Goal: Answer question/provide support: Share knowledge or assist other users

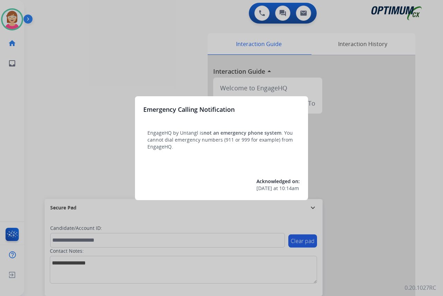
click at [84, 129] on div at bounding box center [221, 148] width 443 height 296
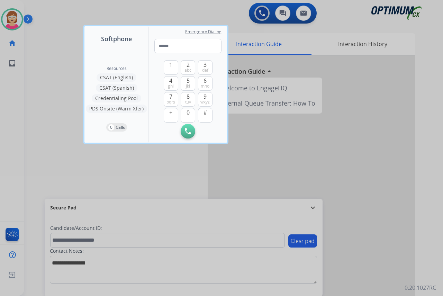
click at [62, 108] on div at bounding box center [221, 148] width 443 height 296
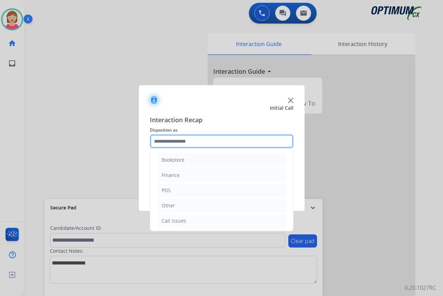
click at [160, 141] on input "text" at bounding box center [222, 141] width 144 height 14
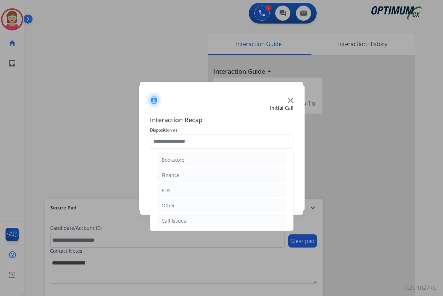
click at [106, 122] on div at bounding box center [221, 148] width 443 height 296
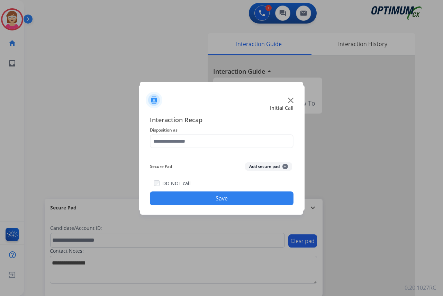
drag, startPoint x: 106, startPoint y: 122, endPoint x: 227, endPoint y: 109, distance: 122.6
click at [223, 99] on div at bounding box center [222, 97] width 166 height 24
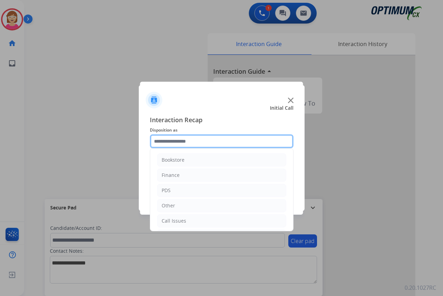
click at [163, 138] on input "text" at bounding box center [222, 141] width 144 height 14
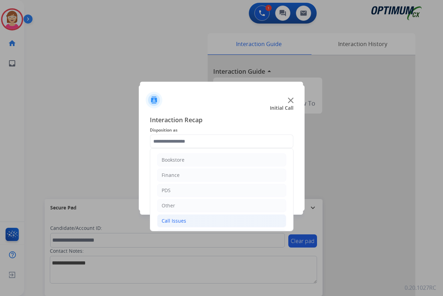
click at [177, 220] on div "Call Issues" at bounding box center [174, 220] width 25 height 7
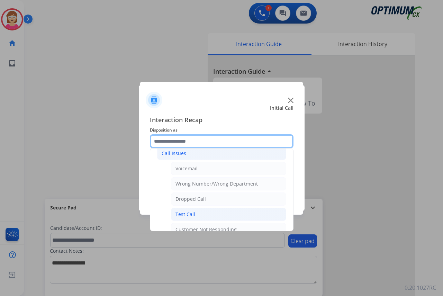
scroll to position [69, 0]
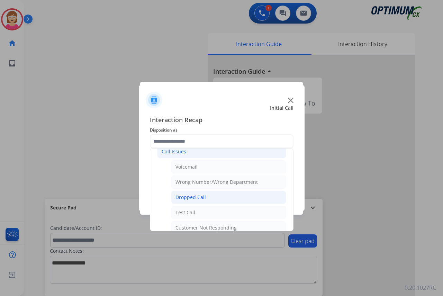
click at [194, 198] on div "Dropped Call" at bounding box center [190, 197] width 30 height 7
type input "**********"
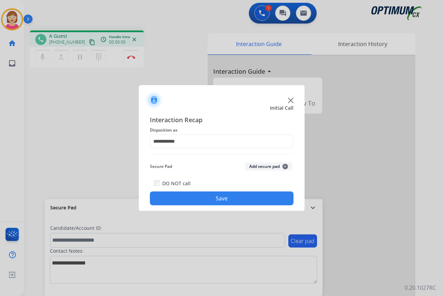
drag, startPoint x: 215, startPoint y: 198, endPoint x: 189, endPoint y: 187, distance: 27.9
click at [213, 198] on button "Save" at bounding box center [222, 198] width 144 height 14
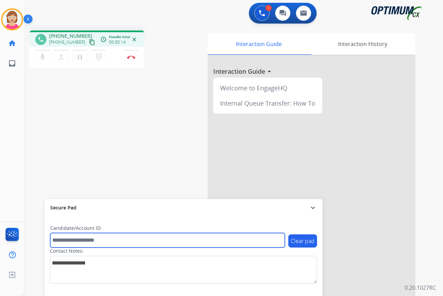
click at [61, 239] on input "text" at bounding box center [167, 240] width 235 height 15
click at [63, 239] on input "text" at bounding box center [167, 240] width 235 height 15
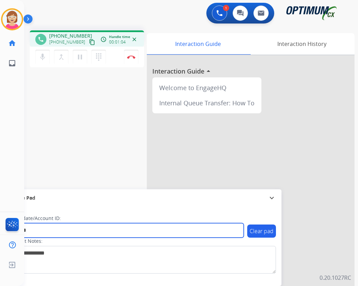
type input "*******"
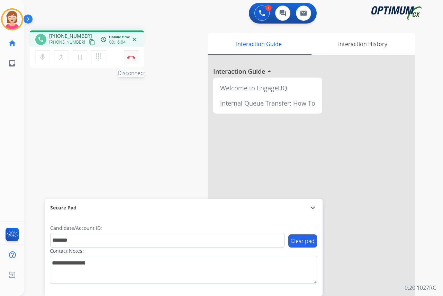
click at [132, 55] on img at bounding box center [131, 56] width 8 height 3
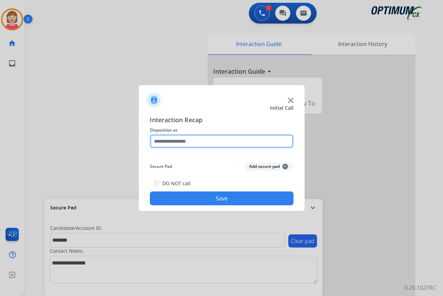
click at [164, 143] on input "text" at bounding box center [222, 141] width 144 height 14
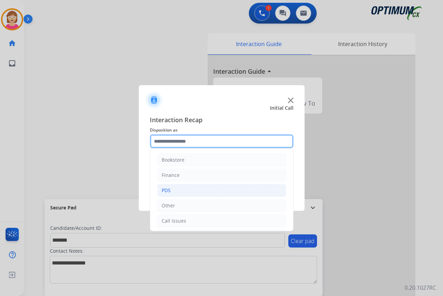
scroll to position [47, 0]
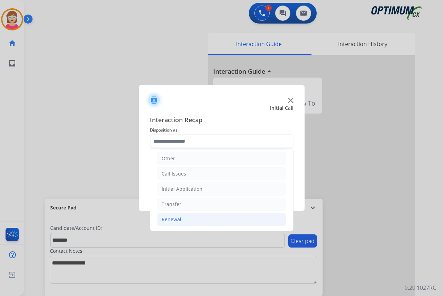
click at [175, 220] on div "Renewal" at bounding box center [172, 219] width 20 height 7
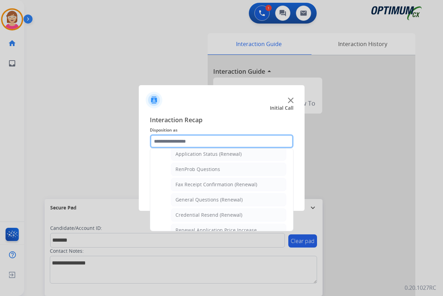
scroll to position [163, 0]
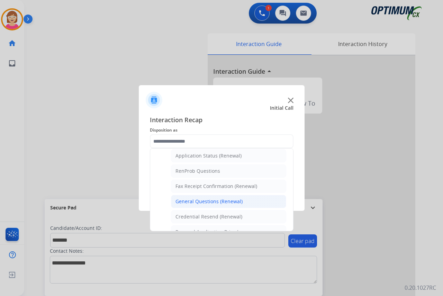
click at [205, 200] on div "General Questions (Renewal)" at bounding box center [208, 201] width 67 height 7
type input "**********"
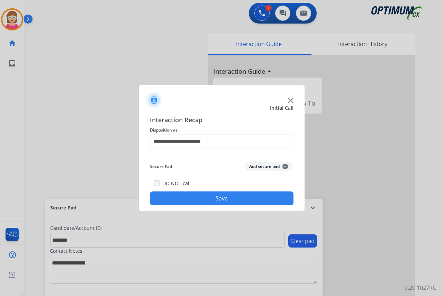
click at [284, 165] on span "+" at bounding box center [285, 167] width 6 height 6
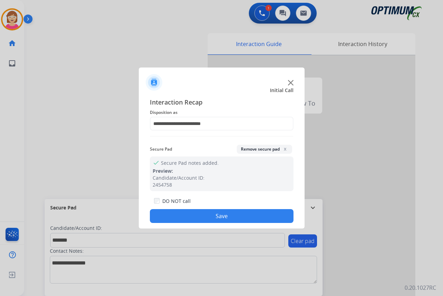
click at [180, 217] on button "Save" at bounding box center [222, 216] width 144 height 14
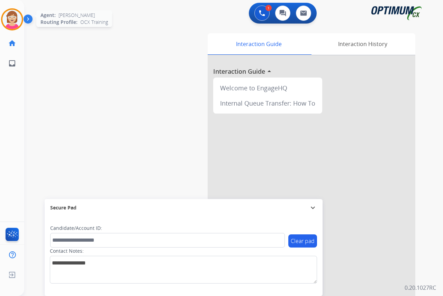
click at [12, 17] on img at bounding box center [11, 19] width 19 height 19
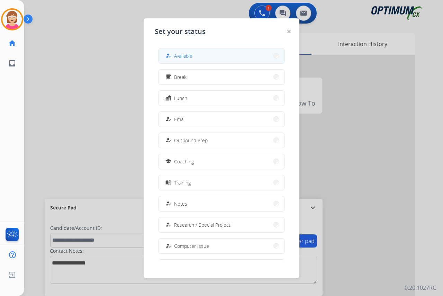
click at [189, 55] on span "Available" at bounding box center [183, 55] width 18 height 7
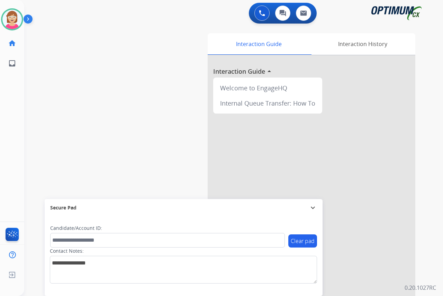
click at [13, 80] on div "[PERSON_NAME] Available Edit Avatar Agent: [PERSON_NAME] Profile: OCX Training …" at bounding box center [12, 148] width 24 height 296
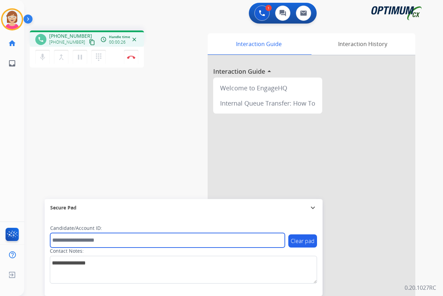
click at [56, 238] on input "text" at bounding box center [167, 240] width 235 height 15
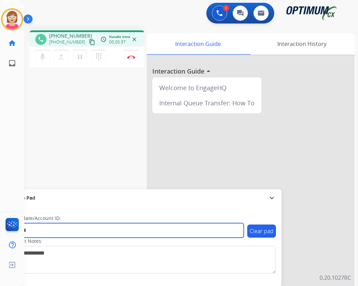
type input "*******"
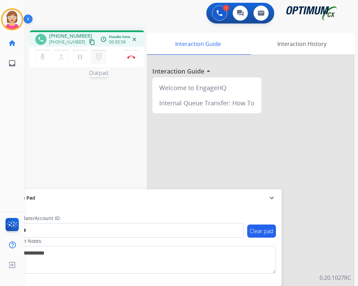
click at [97, 56] on mat-icon "dialpad" at bounding box center [98, 57] width 8 height 8
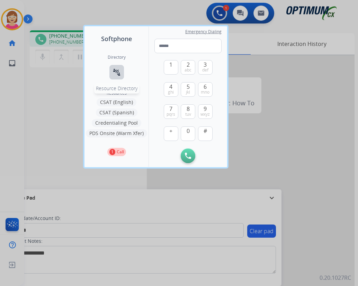
click at [118, 70] on mat-icon "connect_without_contact" at bounding box center [116, 72] width 8 height 8
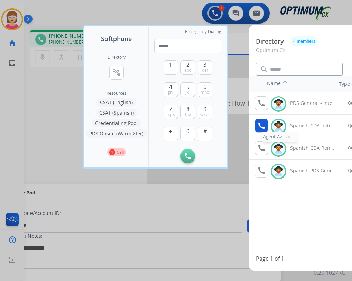
click at [260, 126] on mat-icon "call" at bounding box center [261, 125] width 8 height 8
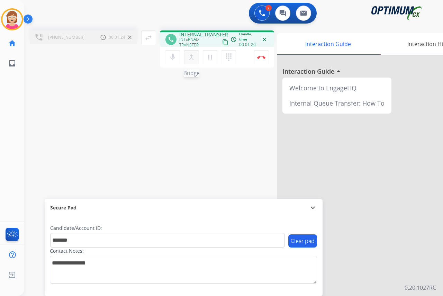
click at [191, 57] on mat-icon "merge_type" at bounding box center [191, 57] width 8 height 8
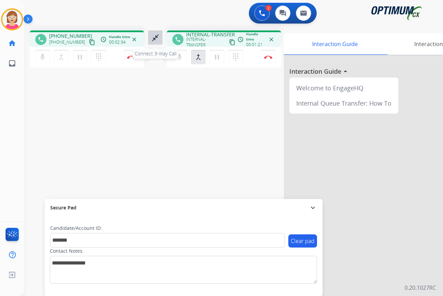
click at [156, 36] on mat-icon "close_fullscreen" at bounding box center [155, 38] width 8 height 8
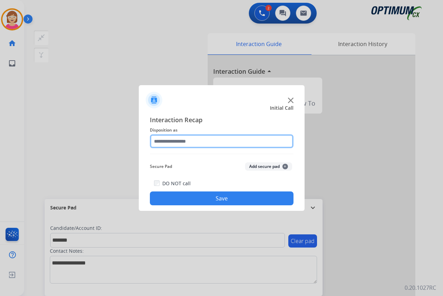
click at [164, 140] on input "text" at bounding box center [222, 141] width 144 height 14
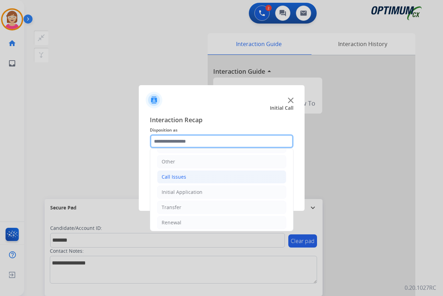
scroll to position [47, 0]
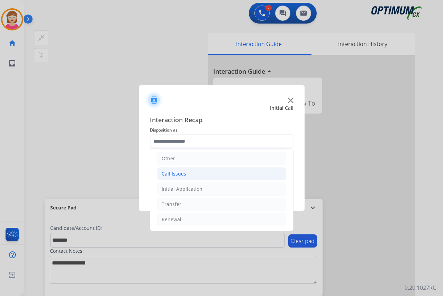
click at [176, 174] on div "Call Issues" at bounding box center [174, 173] width 25 height 7
click at [189, 189] on div "Voicemail" at bounding box center [186, 188] width 22 height 7
type input "*********"
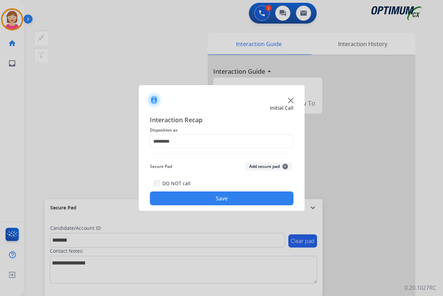
click at [286, 167] on span "+" at bounding box center [285, 167] width 6 height 6
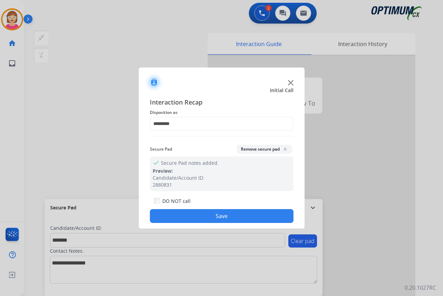
drag, startPoint x: 286, startPoint y: 167, endPoint x: 201, endPoint y: 217, distance: 98.3
click at [201, 217] on button "Save" at bounding box center [222, 216] width 144 height 14
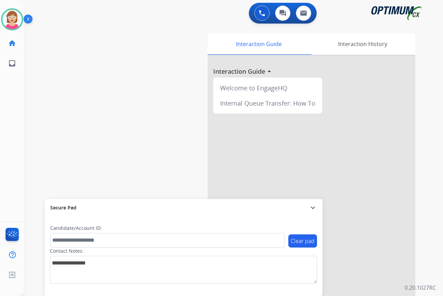
click at [12, 106] on div "[PERSON_NAME] Available Edit Avatar Agent: [PERSON_NAME] Profile: OCX Training …" at bounding box center [12, 148] width 24 height 296
click at [14, 129] on div "[PERSON_NAME] Available Edit Avatar Agent: [PERSON_NAME] Profile: OCX Training …" at bounding box center [12, 148] width 24 height 296
click at [17, 118] on div "[PERSON_NAME] Available Edit Avatar Agent: [PERSON_NAME] Profile: OCX Training …" at bounding box center [12, 148] width 24 height 296
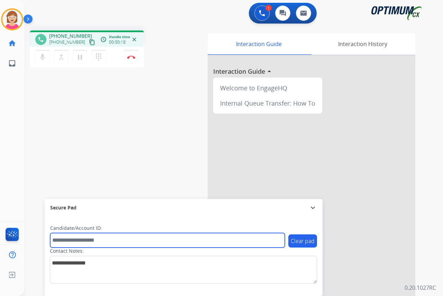
click at [59, 240] on input "text" at bounding box center [167, 240] width 235 height 15
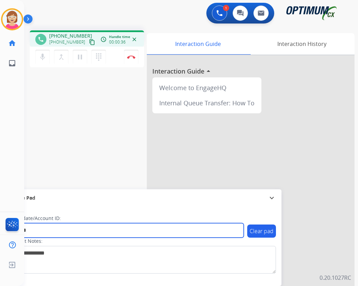
type input "*******"
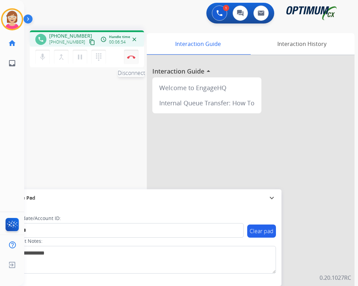
click at [130, 55] on img at bounding box center [131, 56] width 8 height 3
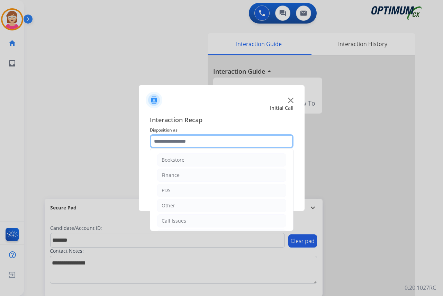
click at [164, 140] on input "text" at bounding box center [222, 141] width 144 height 14
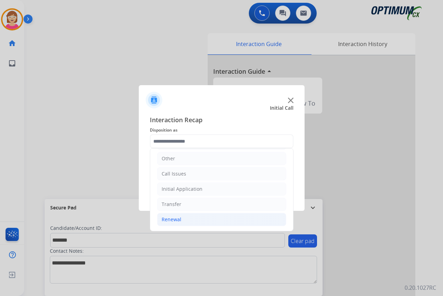
click at [170, 220] on div "Renewal" at bounding box center [172, 219] width 20 height 7
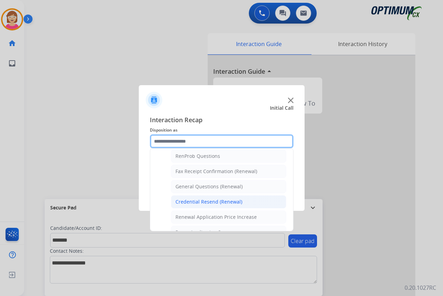
scroll to position [185, 0]
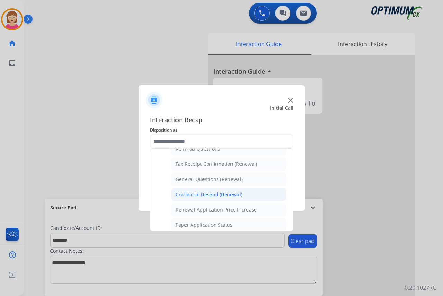
click at [203, 195] on div "Credential Resend (Renewal)" at bounding box center [208, 194] width 67 height 7
type input "**********"
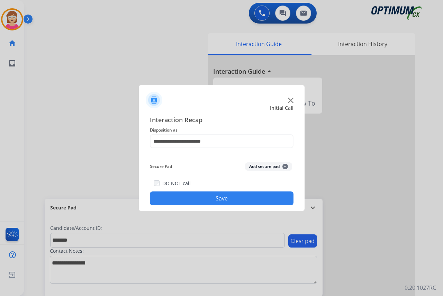
click at [285, 166] on span "+" at bounding box center [285, 167] width 6 height 6
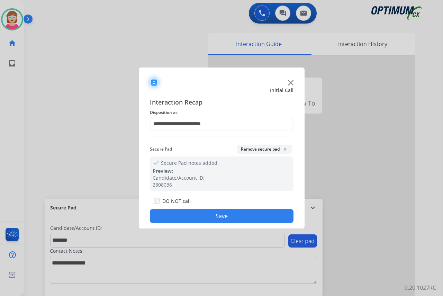
click at [199, 217] on button "Save" at bounding box center [222, 216] width 144 height 14
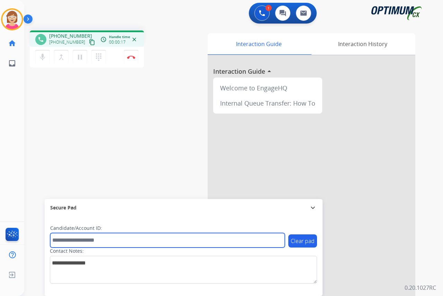
click at [71, 240] on input "text" at bounding box center [167, 240] width 235 height 15
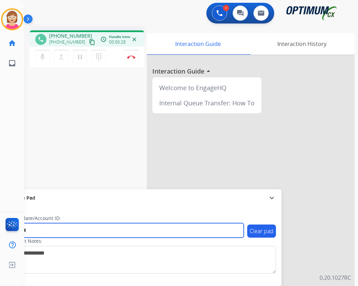
type input "*******"
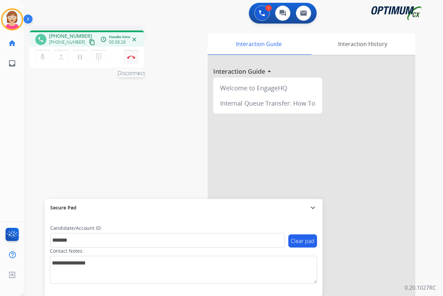
click at [131, 56] on img at bounding box center [131, 56] width 8 height 3
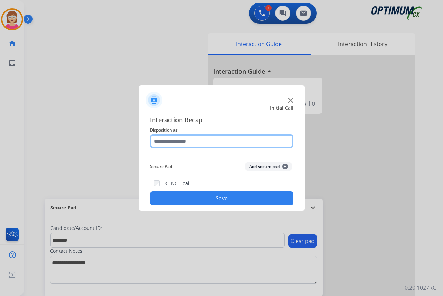
click at [164, 144] on input "text" at bounding box center [222, 141] width 144 height 14
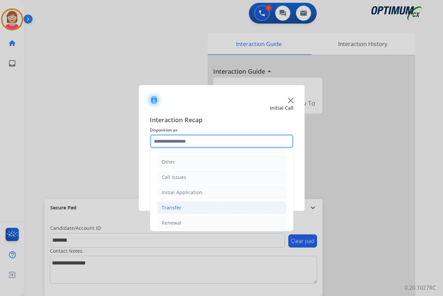
scroll to position [47, 0]
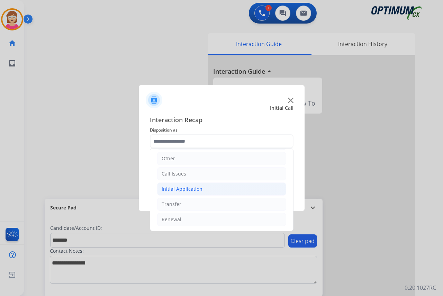
click at [187, 188] on div "Initial Application" at bounding box center [182, 188] width 41 height 7
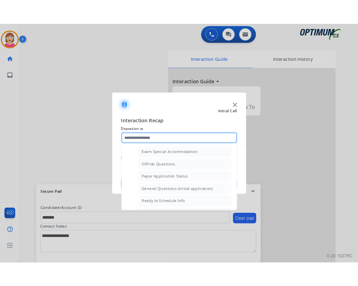
scroll to position [419, 0]
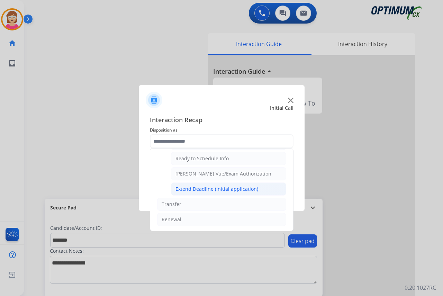
click at [209, 189] on div "Extend Deadline (Initial application)" at bounding box center [216, 188] width 83 height 7
type input "**********"
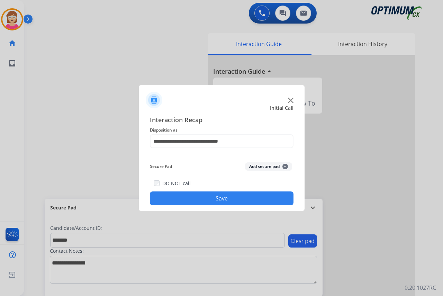
click at [286, 166] on span "+" at bounding box center [285, 167] width 6 height 6
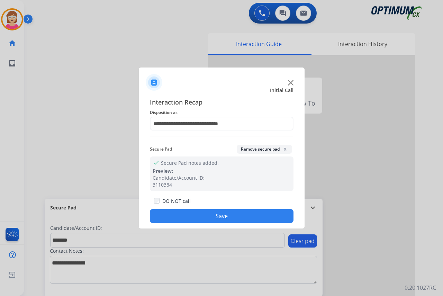
click at [189, 213] on button "Save" at bounding box center [222, 216] width 144 height 14
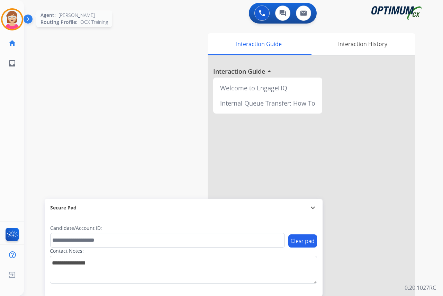
click at [16, 19] on img at bounding box center [11, 19] width 19 height 19
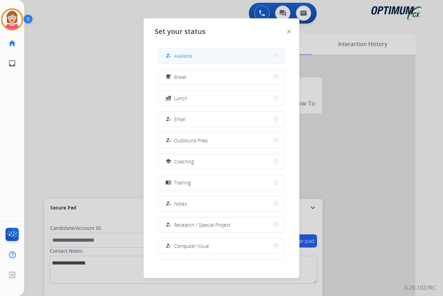
click at [183, 57] on span "Available" at bounding box center [183, 55] width 18 height 7
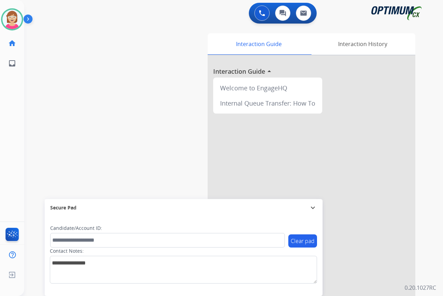
click at [15, 111] on div "[PERSON_NAME] Available Edit Avatar Agent: [PERSON_NAME] Profile: OCX Training …" at bounding box center [12, 148] width 24 height 296
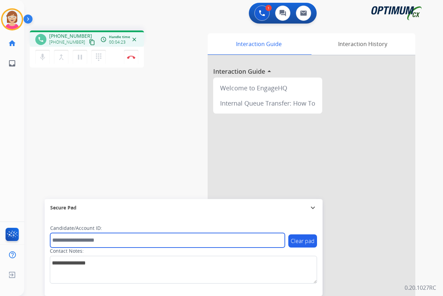
click at [58, 241] on input "text" at bounding box center [167, 240] width 235 height 15
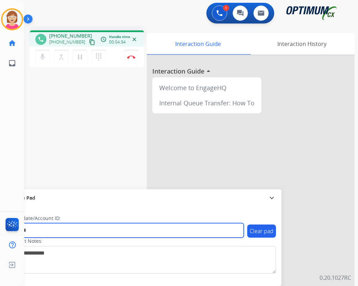
type input "*******"
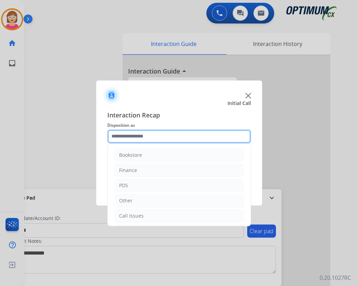
drag, startPoint x: 116, startPoint y: 134, endPoint x: 121, endPoint y: 143, distance: 10.3
click at [116, 134] on input "text" at bounding box center [179, 137] width 144 height 14
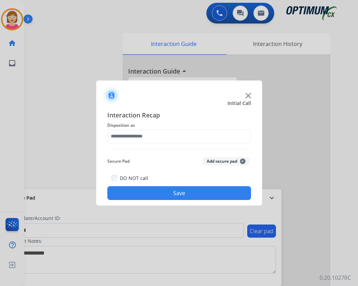
drag, startPoint x: 132, startPoint y: 215, endPoint x: 49, endPoint y: 139, distance: 112.2
click at [45, 139] on div at bounding box center [179, 143] width 358 height 286
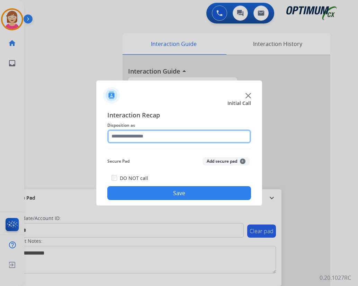
click at [117, 136] on input "text" at bounding box center [179, 137] width 144 height 14
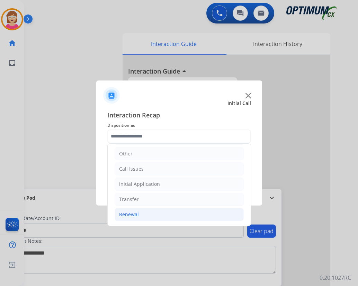
click at [130, 215] on div "Renewal" at bounding box center [129, 214] width 20 height 7
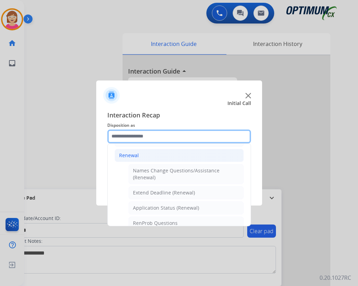
scroll to position [151, 0]
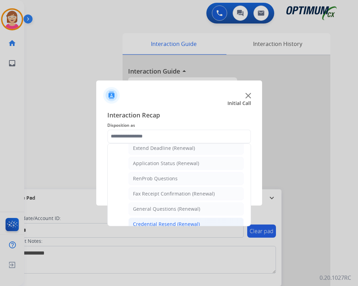
click at [159, 224] on div "Credential Resend (Renewal)" at bounding box center [166, 224] width 67 height 7
type input "**********"
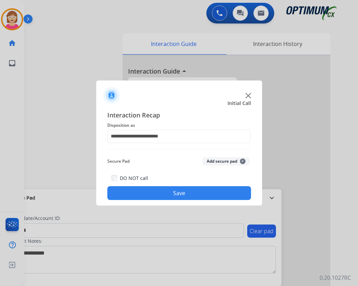
drag, startPoint x: 159, startPoint y: 224, endPoint x: 148, endPoint y: 163, distance: 62.1
click at [146, 163] on div "Secure Pad Add secure pad +" at bounding box center [179, 162] width 144 height 14
click at [241, 161] on span "+" at bounding box center [243, 162] width 6 height 6
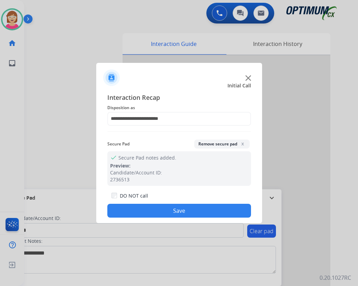
click at [168, 214] on button "Save" at bounding box center [179, 211] width 144 height 14
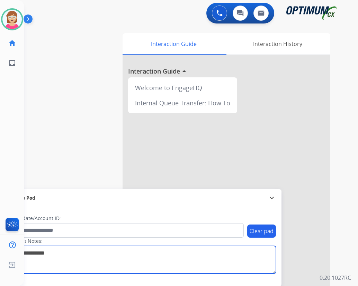
click at [101, 264] on textarea at bounding box center [142, 260] width 267 height 28
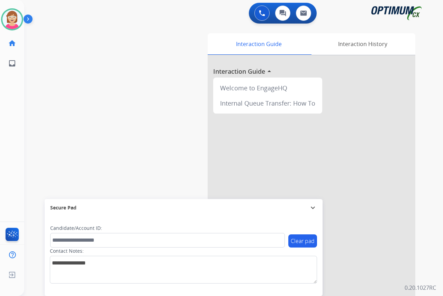
click at [142, 126] on div "swap_horiz Break voice bridge close_fullscreen Connect 3-Way Call merge_type Se…" at bounding box center [225, 169] width 402 height 289
drag, startPoint x: 17, startPoint y: 138, endPoint x: 37, endPoint y: 167, distance: 35.7
click at [38, 170] on div "swap_horiz Break voice bridge close_fullscreen Connect 3-Way Call merge_type Se…" at bounding box center [225, 169] width 402 height 289
click at [13, 18] on img at bounding box center [11, 19] width 19 height 19
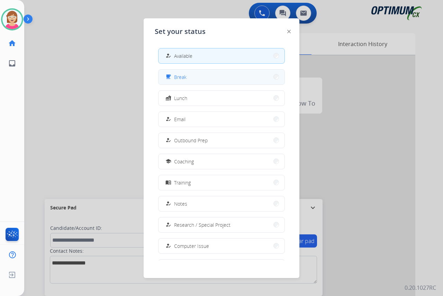
click at [191, 76] on button "free_breakfast Break" at bounding box center [221, 77] width 126 height 15
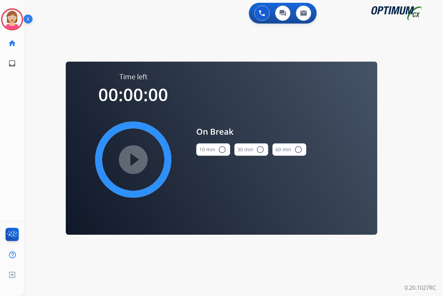
click at [222, 150] on mat-icon "radio_button_unchecked" at bounding box center [222, 149] width 8 height 8
click at [131, 159] on mat-icon "play_circle_filled" at bounding box center [133, 159] width 8 height 8
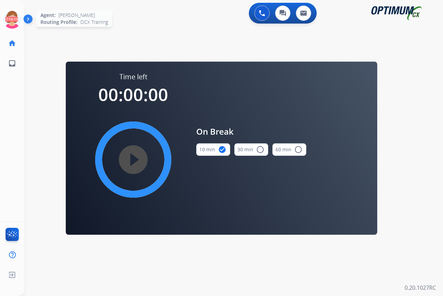
click at [12, 14] on icon at bounding box center [12, 19] width 22 height 22
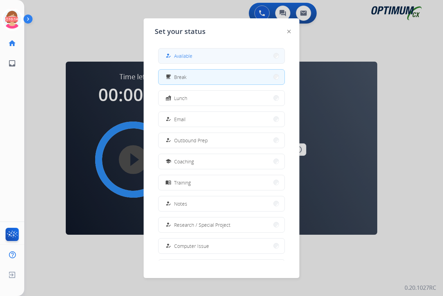
click at [194, 52] on button "how_to_reg Available" at bounding box center [221, 55] width 126 height 15
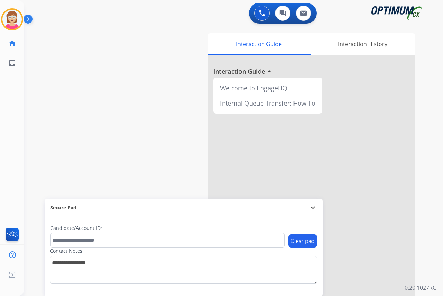
click at [13, 93] on div "[PERSON_NAME] Available Edit Avatar Agent: [PERSON_NAME] Profile: OCX Training …" at bounding box center [12, 148] width 24 height 296
drag, startPoint x: 13, startPoint y: 93, endPoint x: 142, endPoint y: 95, distance: 129.1
click at [142, 95] on div "swap_horiz Break voice bridge close_fullscreen Connect 3-Way Call merge_type Se…" at bounding box center [225, 169] width 402 height 289
click at [16, 86] on div "[PERSON_NAME] Available Edit Avatar Agent: [PERSON_NAME] Profile: OCX Training …" at bounding box center [12, 148] width 24 height 296
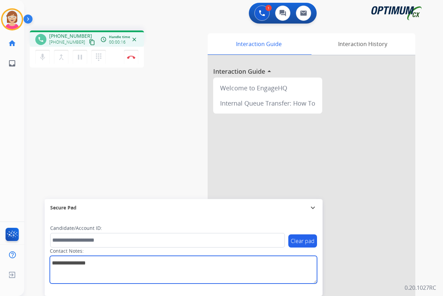
drag, startPoint x: 55, startPoint y: 263, endPoint x: 57, endPoint y: 260, distance: 3.7
click at [56, 263] on textarea at bounding box center [183, 270] width 267 height 28
type textarea "******"
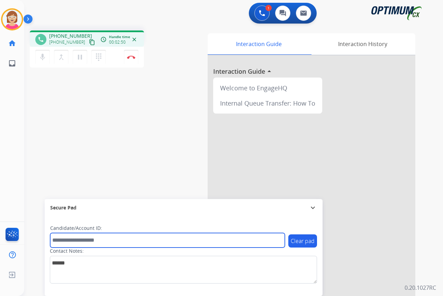
click at [66, 238] on input "text" at bounding box center [167, 240] width 235 height 15
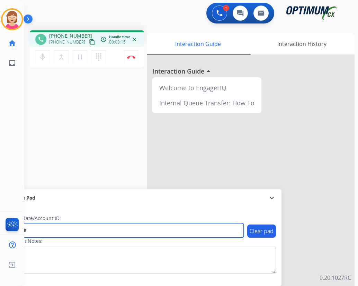
type input "*******"
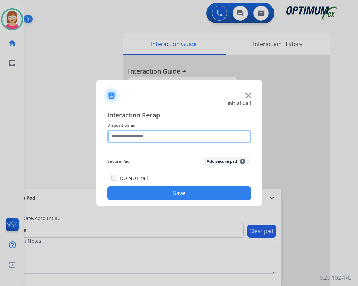
click at [131, 137] on input "text" at bounding box center [179, 137] width 144 height 14
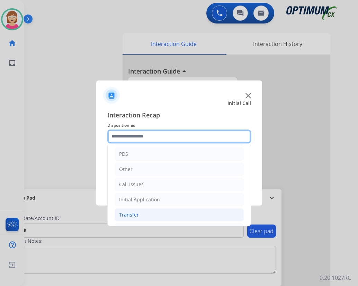
scroll to position [47, 0]
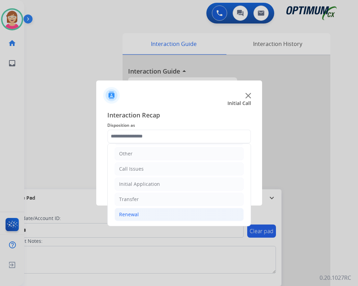
click at [128, 215] on div "Renewal" at bounding box center [129, 214] width 20 height 7
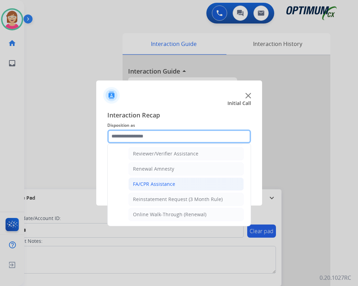
scroll to position [163, 0]
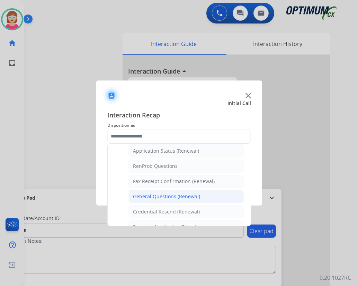
click at [165, 198] on div "General Questions (Renewal)" at bounding box center [166, 196] width 67 height 7
type input "**********"
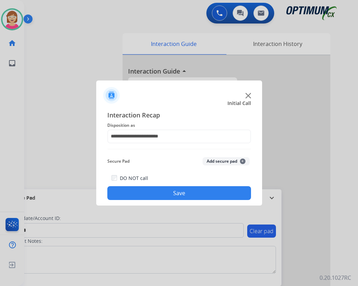
click at [242, 162] on span "+" at bounding box center [243, 162] width 6 height 6
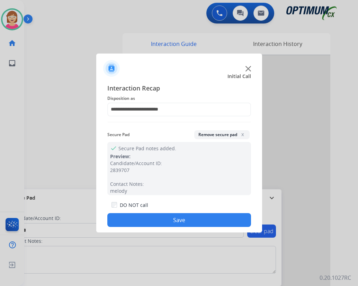
click at [141, 217] on button "Save" at bounding box center [179, 220] width 144 height 14
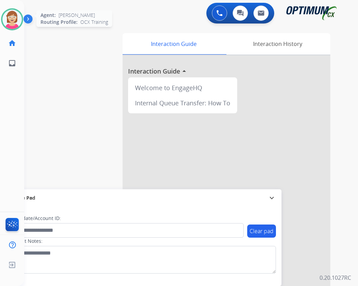
click at [7, 19] on img at bounding box center [11, 19] width 19 height 19
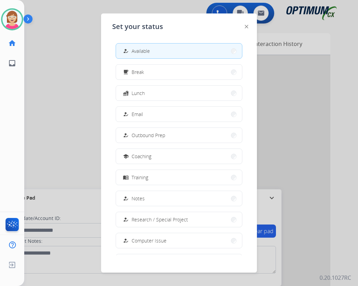
click at [63, 64] on div at bounding box center [179, 143] width 358 height 286
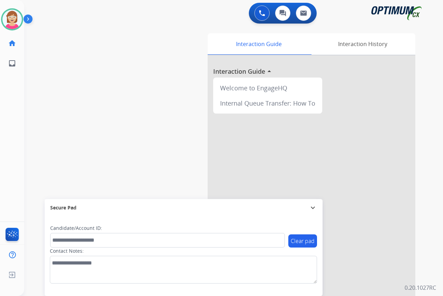
click at [13, 93] on div "[PERSON_NAME] Available Edit Avatar Agent: [PERSON_NAME] Profile: OCX Training …" at bounding box center [12, 148] width 24 height 296
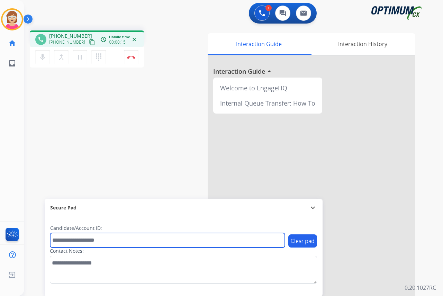
drag, startPoint x: 65, startPoint y: 238, endPoint x: 34, endPoint y: 214, distance: 39.0
click at [60, 236] on input "text" at bounding box center [167, 240] width 235 height 15
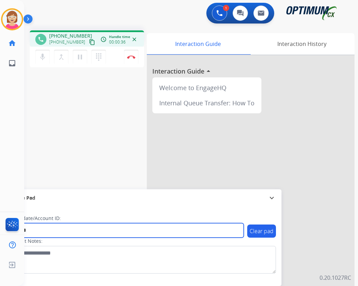
type input "*******"
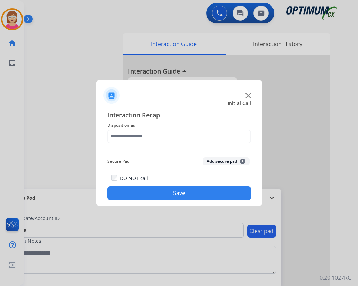
click at [133, 55] on div at bounding box center [179, 143] width 358 height 286
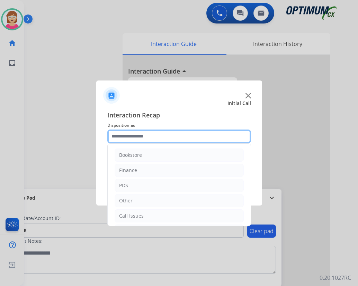
click at [125, 135] on input "text" at bounding box center [179, 137] width 144 height 14
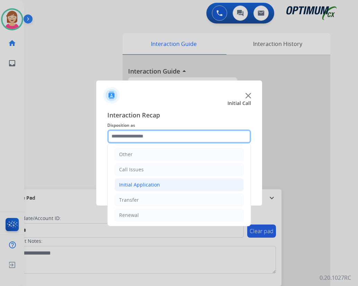
scroll to position [47, 0]
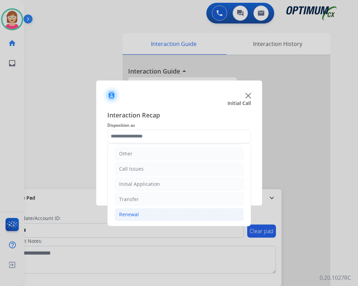
click at [129, 214] on div "Renewal" at bounding box center [129, 214] width 20 height 7
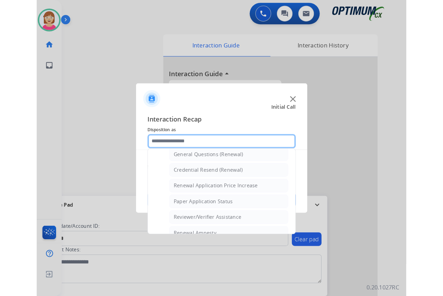
scroll to position [220, 0]
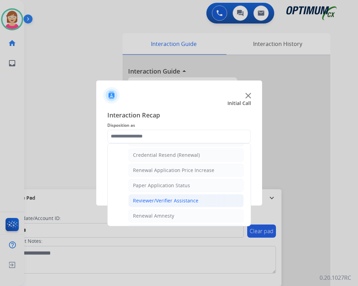
click at [143, 200] on div "Reviewer/Verifier Assistance" at bounding box center [165, 201] width 65 height 7
type input "**********"
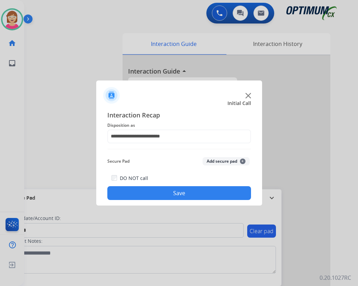
click at [244, 161] on span "+" at bounding box center [243, 162] width 6 height 6
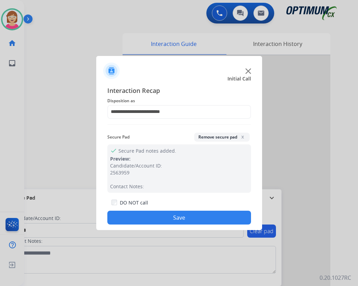
click at [137, 216] on button "Save" at bounding box center [179, 218] width 144 height 14
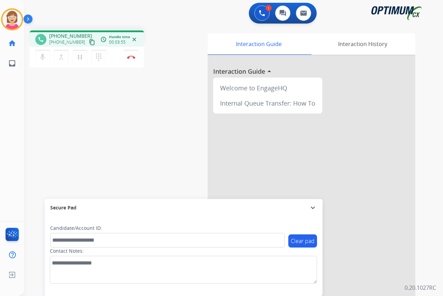
click at [12, 120] on div "[PERSON_NAME] Edit Avatar Agent: [PERSON_NAME] Profile: OCX Training home Home …" at bounding box center [12, 148] width 24 height 296
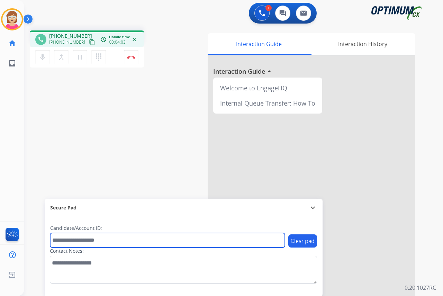
drag, startPoint x: 65, startPoint y: 240, endPoint x: 69, endPoint y: 236, distance: 4.9
click at [65, 240] on input "text" at bounding box center [167, 240] width 235 height 15
type input "*******"
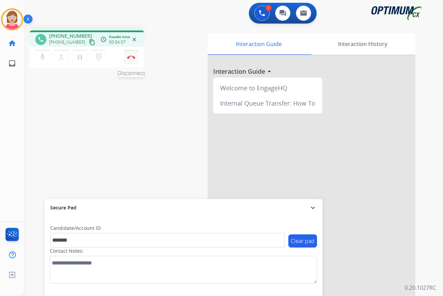
click at [130, 56] on img at bounding box center [131, 56] width 8 height 3
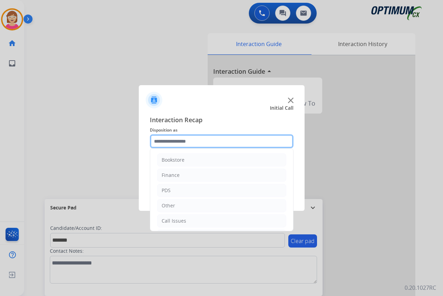
click at [163, 142] on input "text" at bounding box center [222, 141] width 144 height 14
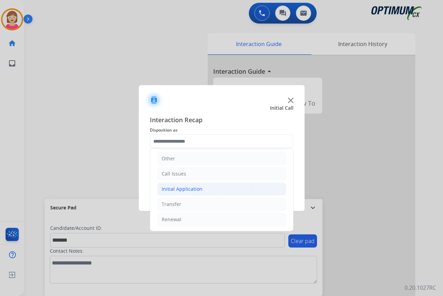
click at [177, 189] on div "Initial Application" at bounding box center [182, 188] width 41 height 7
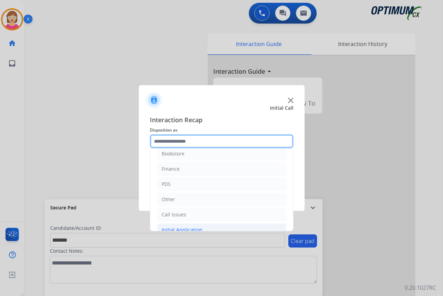
scroll to position [0, 0]
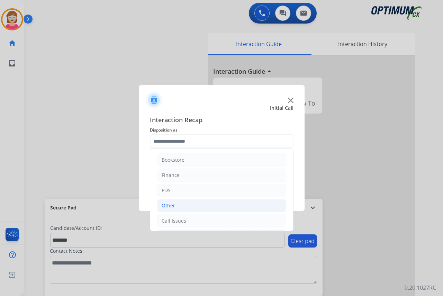
click at [167, 204] on div "Other" at bounding box center [168, 205] width 13 height 7
click at [165, 205] on div "Other" at bounding box center [168, 205] width 13 height 7
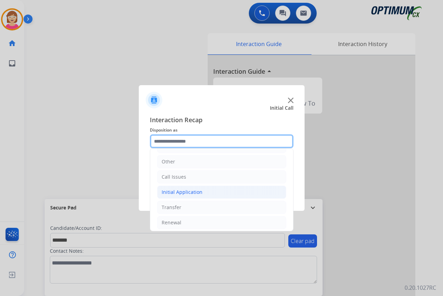
scroll to position [47, 0]
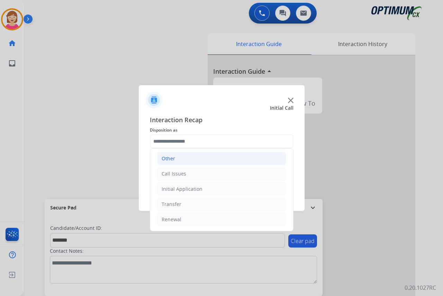
click at [172, 157] on div "Other" at bounding box center [168, 158] width 13 height 7
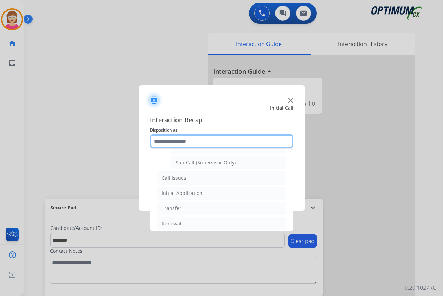
scroll to position [169, 0]
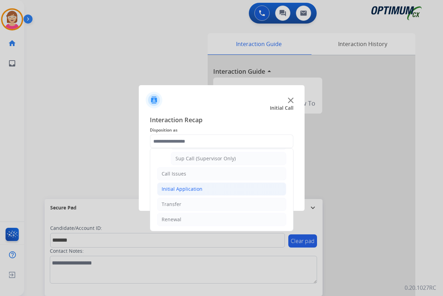
click at [182, 190] on div "Initial Application" at bounding box center [182, 188] width 41 height 7
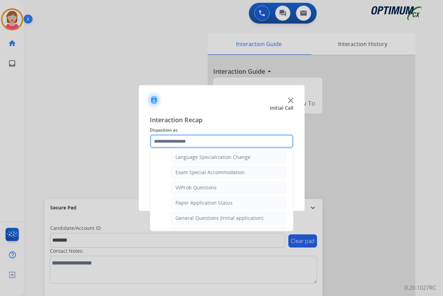
scroll to position [376, 0]
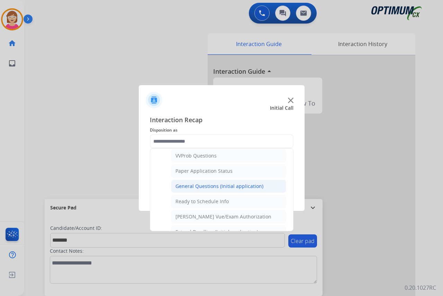
click at [225, 187] on div "General Questions (Initial application)" at bounding box center [219, 186] width 88 height 7
type input "**********"
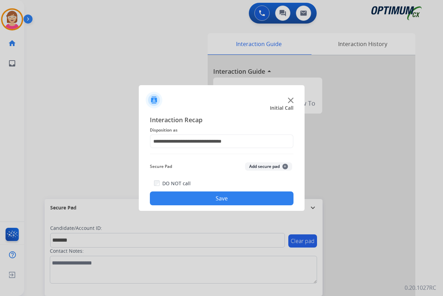
click at [285, 166] on span "+" at bounding box center [285, 167] width 6 height 6
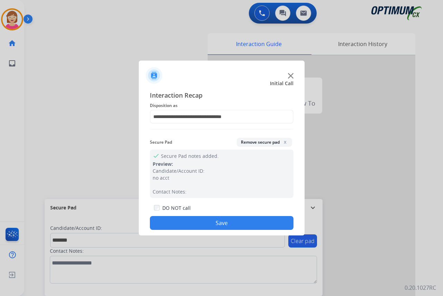
click at [185, 221] on button "Save" at bounding box center [222, 223] width 144 height 14
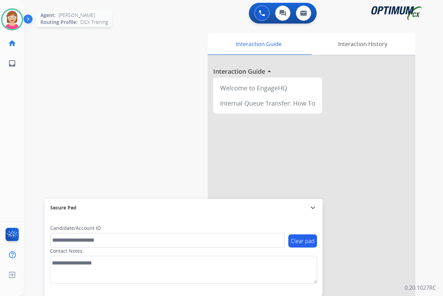
click at [10, 15] on img at bounding box center [11, 19] width 19 height 19
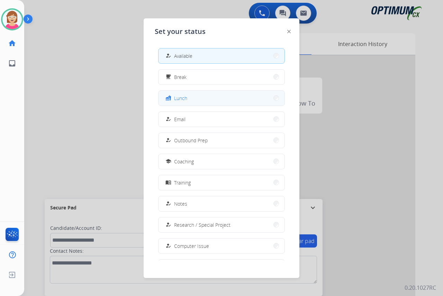
click at [191, 95] on button "fastfood Lunch" at bounding box center [221, 98] width 126 height 15
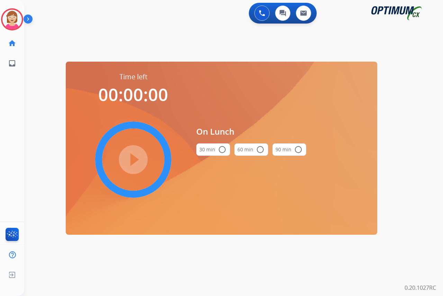
click at [223, 149] on mat-icon "radio_button_unchecked" at bounding box center [222, 149] width 8 height 8
click at [133, 159] on mat-icon "play_circle_filled" at bounding box center [133, 159] width 8 height 8
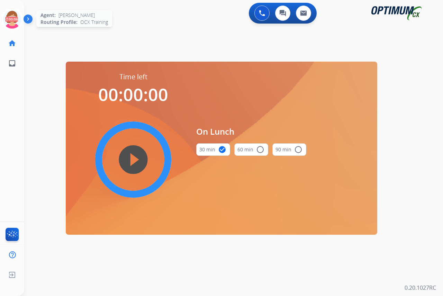
click at [11, 13] on icon at bounding box center [12, 19] width 22 height 22
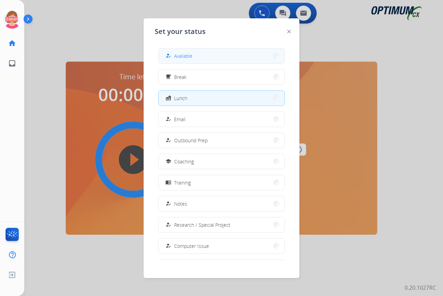
click at [176, 56] on span "Available" at bounding box center [183, 55] width 18 height 7
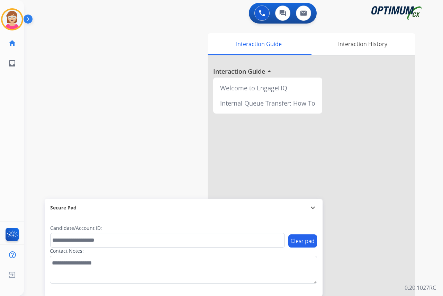
click at [357, 235] on div "0 Voice Interactions 0 Chat Interactions 0 Email Interactions swap_horiz Break …" at bounding box center [233, 148] width 419 height 296
click at [17, 104] on div "[PERSON_NAME] Available Edit Avatar Agent: [PERSON_NAME] Profile: OCX Training …" at bounding box center [12, 148] width 24 height 296
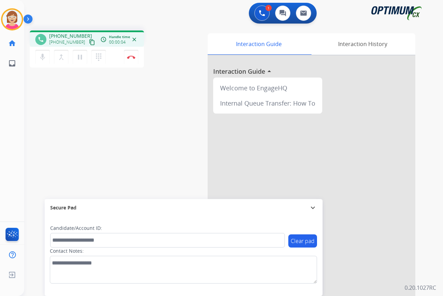
drag, startPoint x: 16, startPoint y: 135, endPoint x: 79, endPoint y: 109, distance: 68.1
click at [79, 109] on div "phone [PHONE_NUMBER] [PHONE_NUMBER] content_copy access_time Call metrics Queue…" at bounding box center [225, 169] width 402 height 289
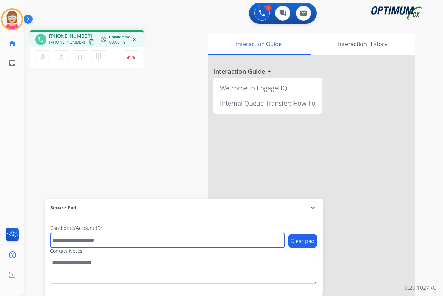
click at [62, 239] on input "text" at bounding box center [167, 240] width 235 height 15
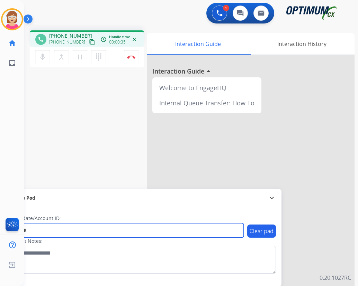
type input "*******"
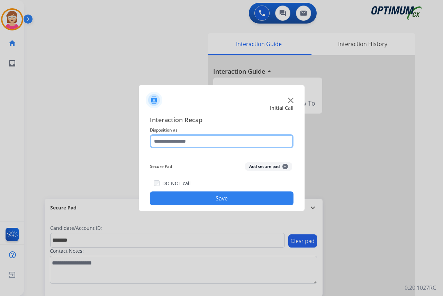
click at [159, 139] on input "text" at bounding box center [222, 141] width 144 height 14
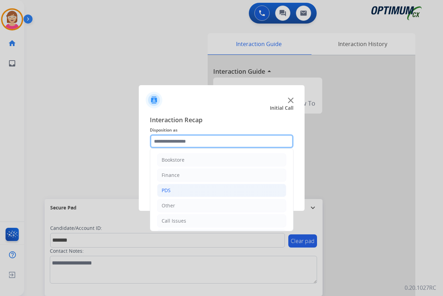
scroll to position [47, 0]
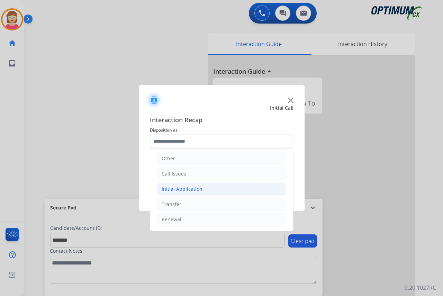
click at [181, 189] on div "Initial Application" at bounding box center [182, 188] width 41 height 7
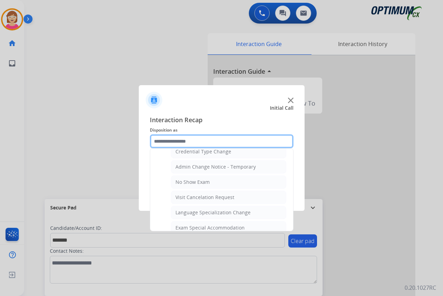
scroll to position [393, 0]
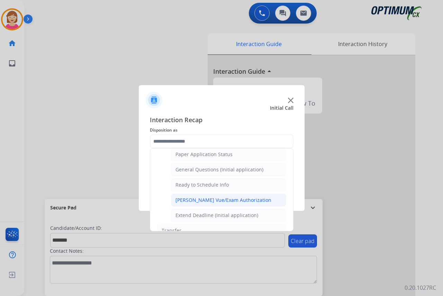
click at [198, 198] on div "[PERSON_NAME] Vue/Exam Authorization" at bounding box center [223, 200] width 96 height 7
type input "**********"
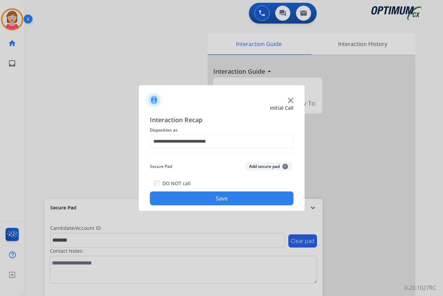
drag, startPoint x: 198, startPoint y: 198, endPoint x: 190, endPoint y: 163, distance: 36.6
click at [190, 163] on div "Secure Pad Add secure pad +" at bounding box center [222, 166] width 144 height 14
click at [284, 165] on span "+" at bounding box center [285, 167] width 6 height 6
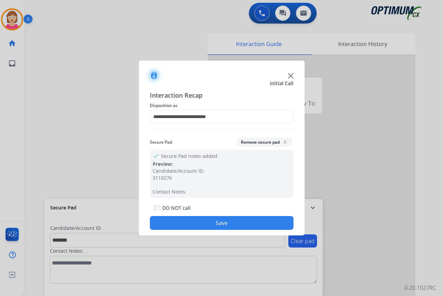
click at [188, 217] on button "Save" at bounding box center [222, 223] width 144 height 14
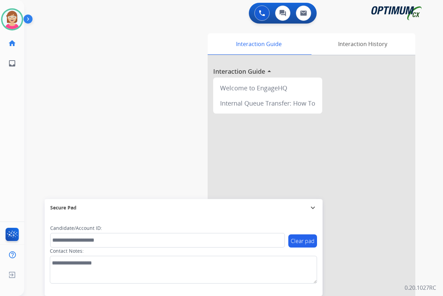
click at [14, 101] on div "[PERSON_NAME] Available Edit Avatar Agent: [PERSON_NAME] Profile: OCX Training …" at bounding box center [12, 148] width 24 height 296
click at [19, 127] on div "[PERSON_NAME] Available Edit Avatar Agent: [PERSON_NAME] Profile: OCX Training …" at bounding box center [12, 148] width 24 height 296
drag, startPoint x: 19, startPoint y: 127, endPoint x: 133, endPoint y: 93, distance: 118.4
click at [133, 93] on div "swap_horiz Break voice bridge close_fullscreen Connect 3-Way Call merge_type Se…" at bounding box center [225, 169] width 402 height 289
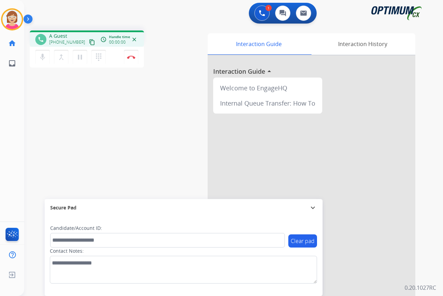
click at [0, 116] on div "[PERSON_NAME] Edit Avatar Agent: [PERSON_NAME] Profile: OCX Training home Home …" at bounding box center [12, 148] width 24 height 296
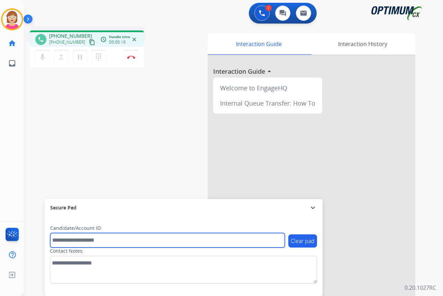
click at [61, 240] on input "text" at bounding box center [167, 240] width 235 height 15
type input "*******"
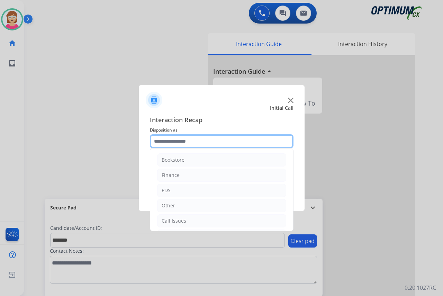
click at [161, 141] on input "text" at bounding box center [222, 141] width 144 height 14
click at [164, 139] on input "text" at bounding box center [222, 141] width 144 height 14
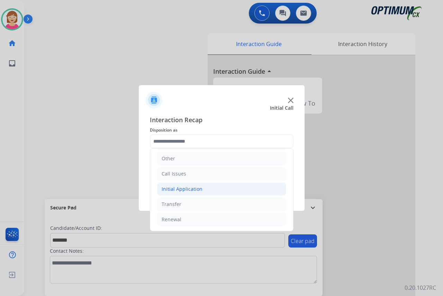
click at [177, 189] on div "Initial Application" at bounding box center [182, 188] width 41 height 7
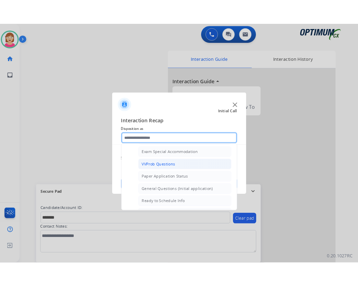
scroll to position [393, 0]
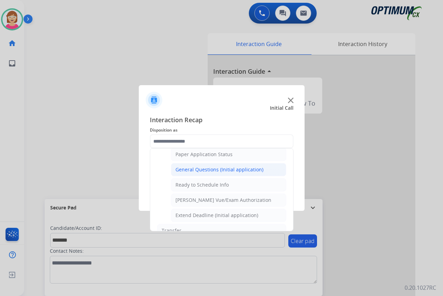
click at [193, 168] on div "General Questions (Initial application)" at bounding box center [219, 169] width 88 height 7
type input "**********"
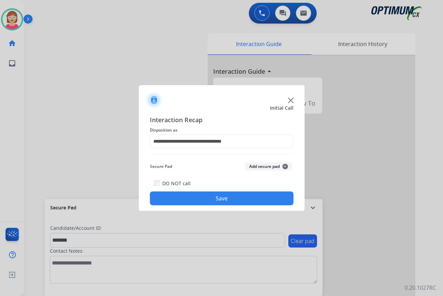
click at [285, 166] on span "+" at bounding box center [285, 167] width 6 height 6
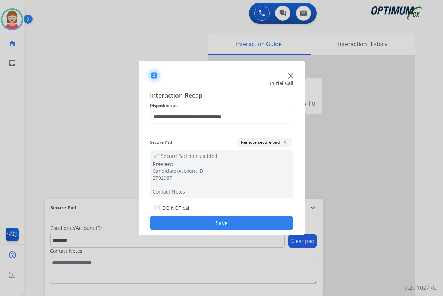
drag, startPoint x: 285, startPoint y: 166, endPoint x: 181, endPoint y: 221, distance: 117.5
click at [181, 221] on button "Save" at bounding box center [222, 223] width 144 height 14
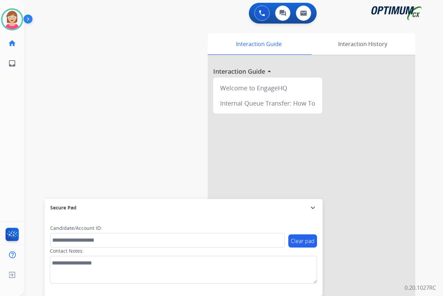
click at [15, 109] on div "[PERSON_NAME] Available Edit Avatar Agent: [PERSON_NAME] Profile: OCX Training …" at bounding box center [12, 148] width 24 height 296
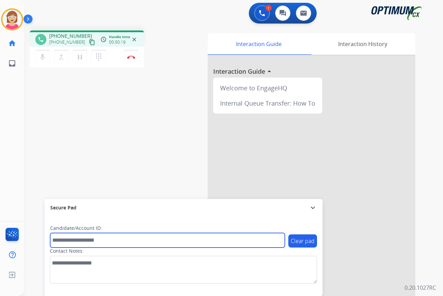
click at [58, 242] on input "text" at bounding box center [167, 240] width 235 height 15
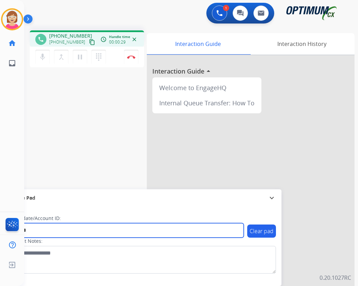
type input "*******"
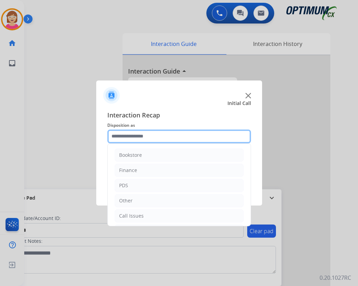
click at [124, 135] on input "text" at bounding box center [179, 137] width 144 height 14
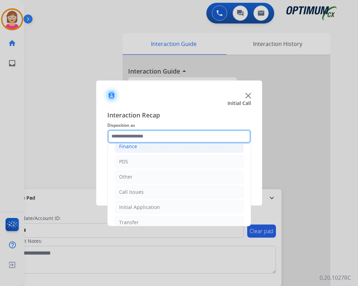
scroll to position [47, 0]
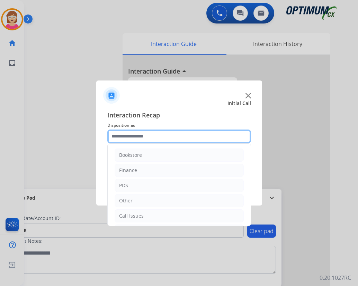
drag, startPoint x: 133, startPoint y: 215, endPoint x: 117, endPoint y: 137, distance: 79.4
click at [117, 137] on input "text" at bounding box center [179, 137] width 144 height 14
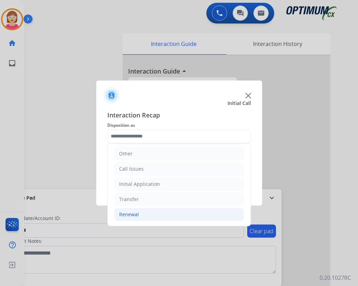
click at [131, 215] on div "Renewal" at bounding box center [129, 214] width 20 height 7
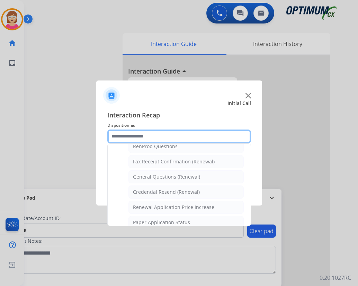
scroll to position [185, 0]
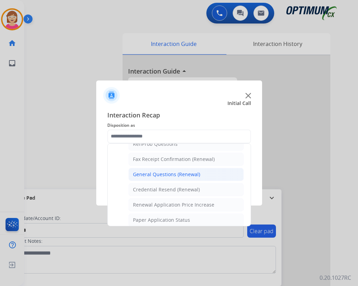
click at [147, 173] on div "General Questions (Renewal)" at bounding box center [166, 174] width 67 height 7
type input "**********"
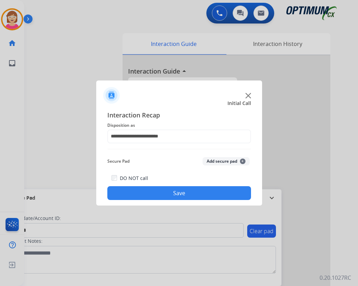
click at [241, 161] on span "+" at bounding box center [243, 162] width 6 height 6
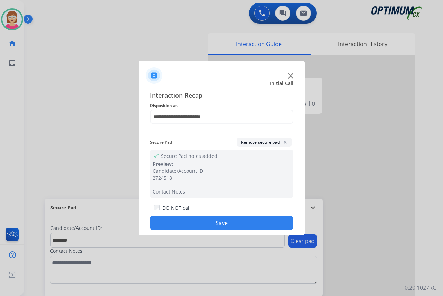
click at [186, 222] on button "Save" at bounding box center [222, 223] width 144 height 14
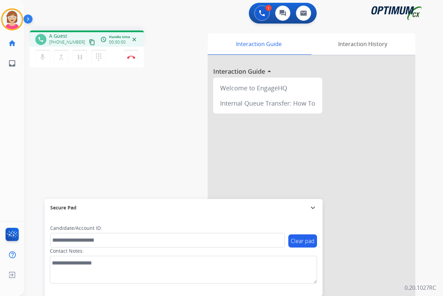
click at [279, 137] on div at bounding box center [312, 184] width 208 height 258
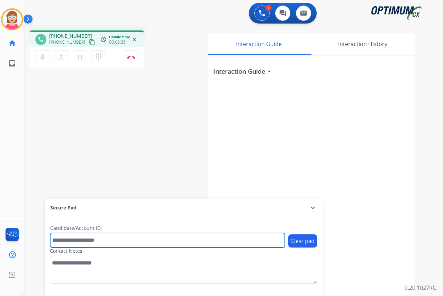
drag, startPoint x: 65, startPoint y: 241, endPoint x: 31, endPoint y: 226, distance: 36.6
click at [58, 238] on input "text" at bounding box center [167, 240] width 235 height 15
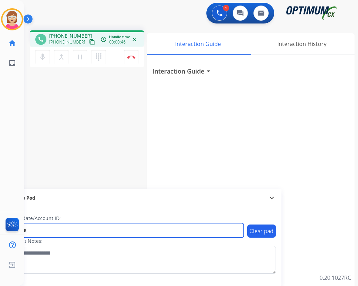
type input "*******"
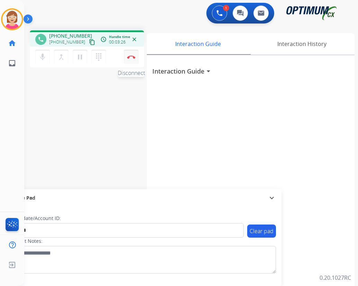
click at [131, 55] on img at bounding box center [131, 56] width 8 height 3
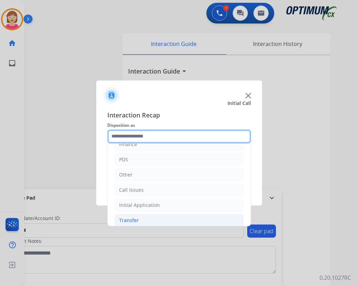
scroll to position [47, 0]
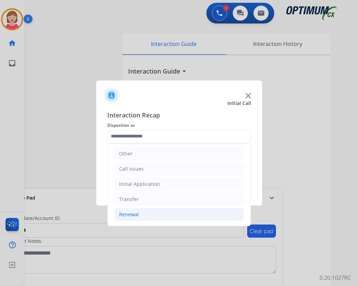
click at [126, 212] on div "Renewal" at bounding box center [129, 214] width 20 height 7
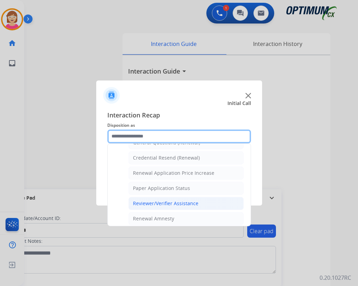
scroll to position [220, 0]
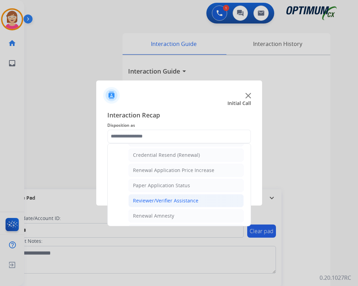
click at [154, 202] on div "Reviewer/Verifier Assistance" at bounding box center [165, 201] width 65 height 7
type input "**********"
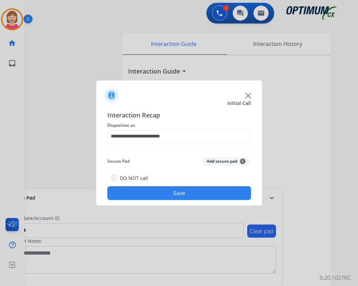
click at [241, 161] on span "+" at bounding box center [243, 162] width 6 height 6
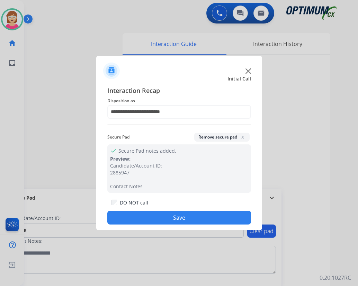
click at [139, 215] on button "Save" at bounding box center [179, 218] width 144 height 14
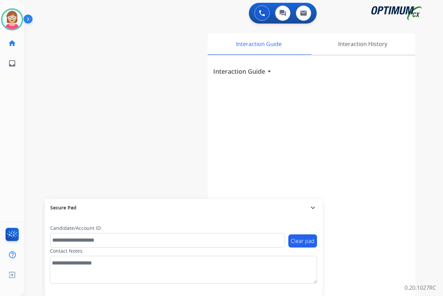
click at [22, 81] on div "[PERSON_NAME] Available Edit Avatar Agent: [PERSON_NAME] Profile: OCX Training …" at bounding box center [12, 148] width 24 height 296
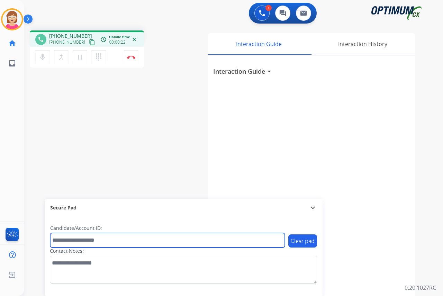
click at [62, 241] on input "text" at bounding box center [167, 240] width 235 height 15
click at [61, 239] on input "text" at bounding box center [167, 240] width 235 height 15
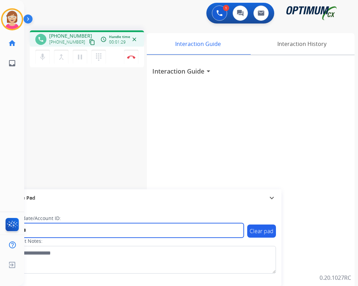
type input "*******"
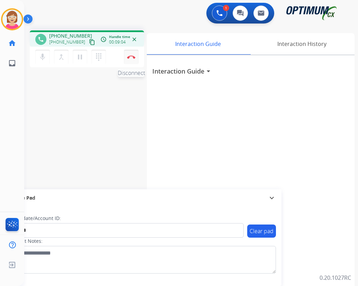
click at [131, 55] on button "Disconnect" at bounding box center [131, 57] width 15 height 15
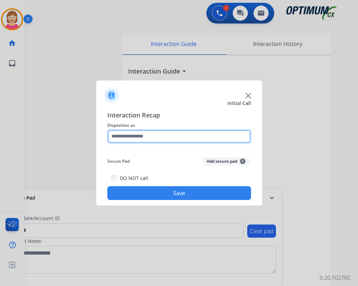
click at [117, 135] on input "text" at bounding box center [179, 137] width 144 height 14
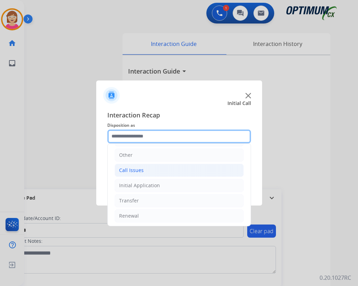
scroll to position [47, 0]
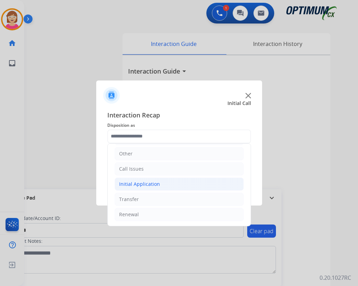
click at [130, 184] on div "Initial Application" at bounding box center [139, 184] width 41 height 7
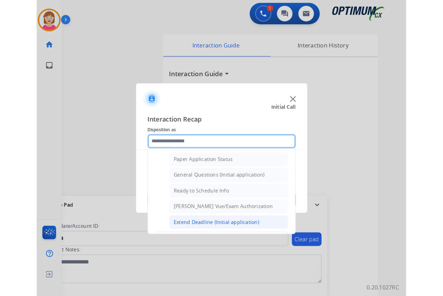
scroll to position [419, 0]
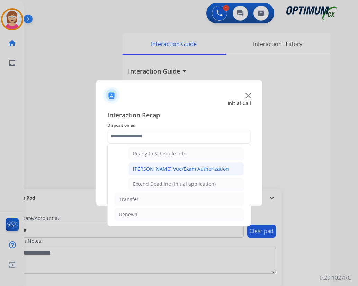
click at [154, 167] on div "[PERSON_NAME] Vue/Exam Authorization" at bounding box center [181, 169] width 96 height 7
type input "**********"
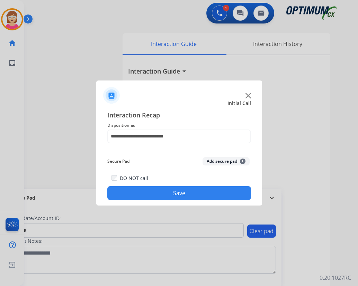
click at [242, 161] on span "+" at bounding box center [243, 162] width 6 height 6
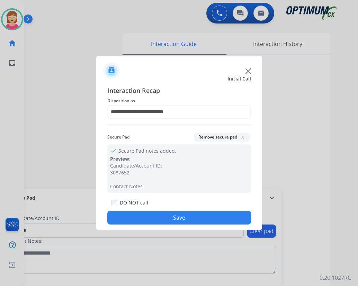
click at [138, 221] on button "Save" at bounding box center [179, 218] width 144 height 14
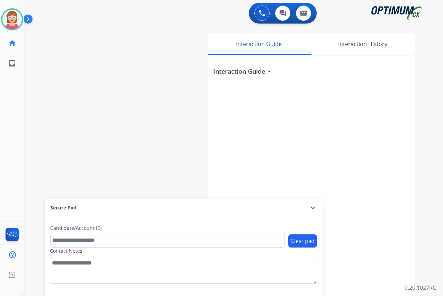
click at [12, 100] on div "[PERSON_NAME] Available Edit Avatar Agent: [PERSON_NAME] Profile: OCX Training …" at bounding box center [12, 148] width 24 height 296
click at [21, 107] on div at bounding box center [221, 148] width 443 height 296
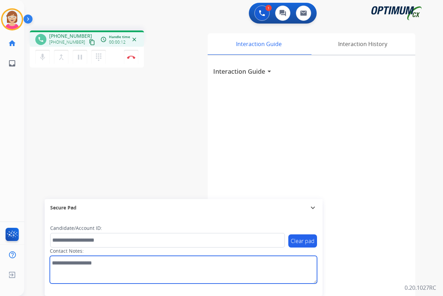
click at [54, 257] on textarea at bounding box center [183, 270] width 267 height 28
type textarea "******"
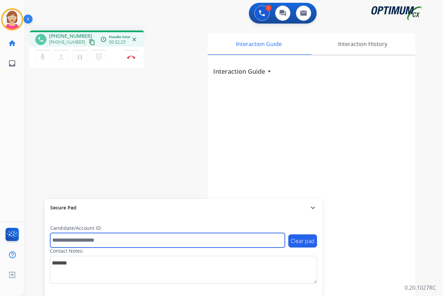
click at [57, 243] on input "text" at bounding box center [167, 240] width 235 height 15
type input "**********"
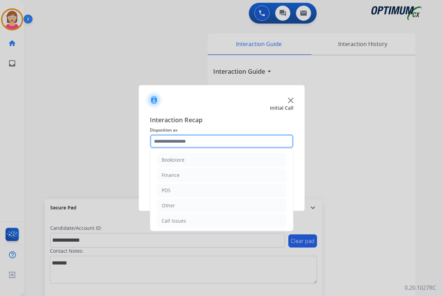
click at [164, 139] on input "text" at bounding box center [222, 141] width 144 height 14
drag, startPoint x: 189, startPoint y: 189, endPoint x: 167, endPoint y: 139, distance: 55.0
click at [167, 139] on input "text" at bounding box center [222, 141] width 144 height 14
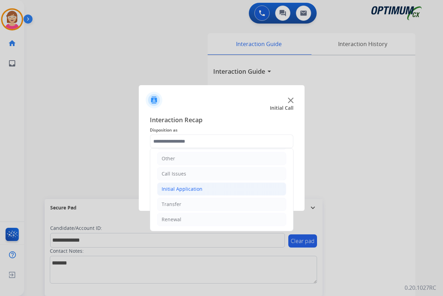
click at [179, 187] on div "Initial Application" at bounding box center [182, 188] width 41 height 7
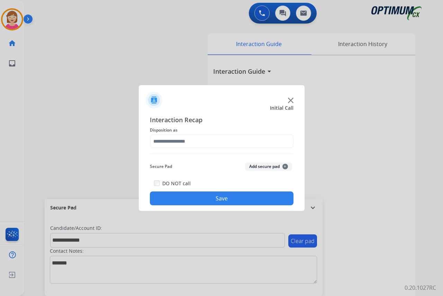
drag, startPoint x: 187, startPoint y: 219, endPoint x: 176, endPoint y: 155, distance: 65.3
click at [176, 155] on div "Interaction Recap Disposition as Secure Pad Add secure pad + DO NOT call Save" at bounding box center [222, 160] width 144 height 90
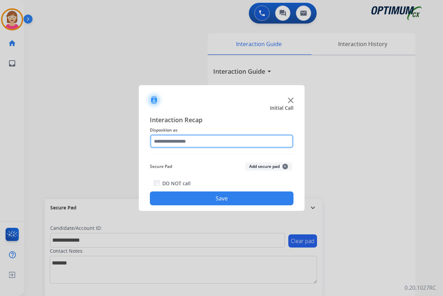
click at [175, 139] on input "text" at bounding box center [222, 141] width 144 height 14
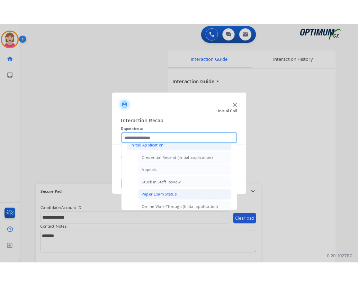
scroll to position [69, 0]
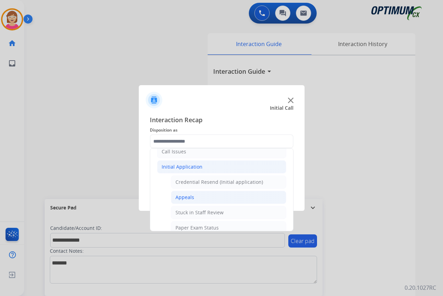
click at [187, 196] on div "Appeals" at bounding box center [184, 197] width 19 height 7
type input "*******"
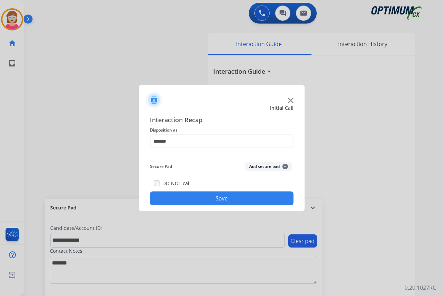
click at [286, 165] on span "+" at bounding box center [285, 167] width 6 height 6
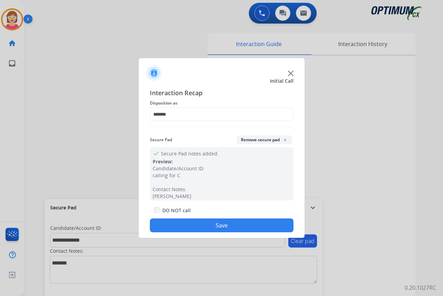
click at [177, 226] on button "Save" at bounding box center [222, 225] width 144 height 14
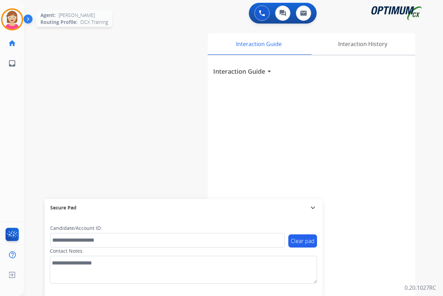
click at [16, 20] on img at bounding box center [11, 19] width 19 height 19
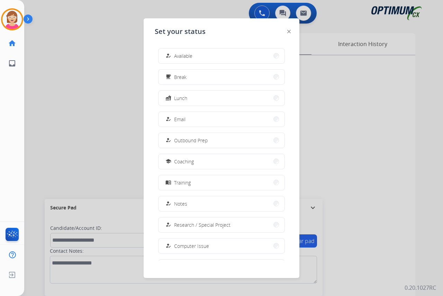
drag, startPoint x: 185, startPoint y: 52, endPoint x: 188, endPoint y: 52, distance: 3.5
click at [188, 52] on div "how_to_reg Available" at bounding box center [178, 56] width 28 height 8
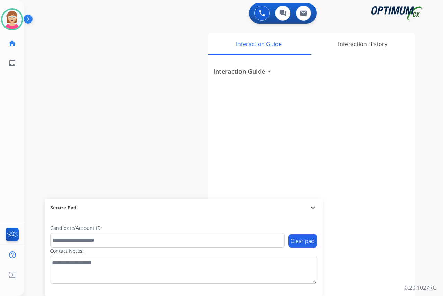
click at [13, 95] on div "[PERSON_NAME] Available Edit Avatar Agent: [PERSON_NAME] Profile: OCX Training …" at bounding box center [12, 148] width 24 height 296
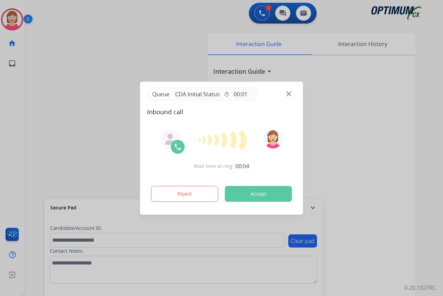
click at [14, 100] on div at bounding box center [221, 148] width 443 height 296
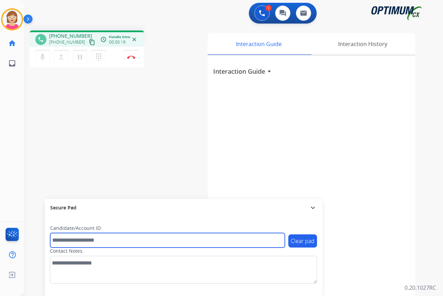
drag, startPoint x: 61, startPoint y: 240, endPoint x: 33, endPoint y: 217, distance: 36.6
click at [61, 240] on input "text" at bounding box center [167, 240] width 235 height 15
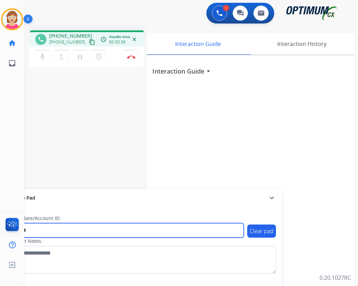
type input "*******"
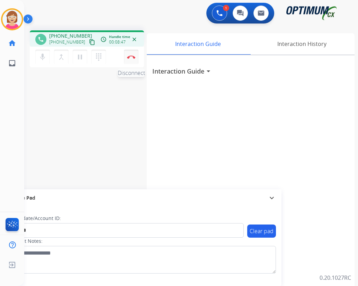
click at [131, 57] on img at bounding box center [131, 56] width 8 height 3
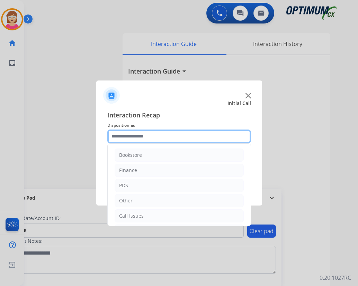
click at [118, 137] on input "text" at bounding box center [179, 137] width 144 height 14
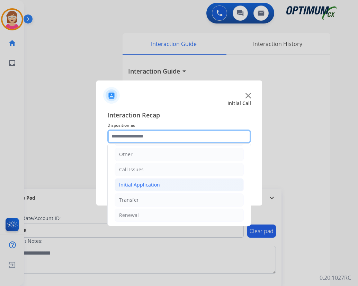
scroll to position [47, 0]
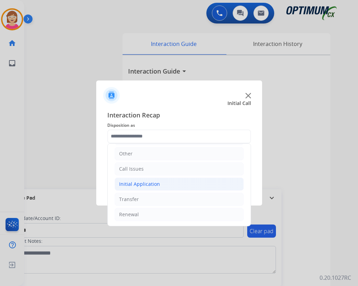
click at [133, 185] on div "Initial Application" at bounding box center [139, 184] width 41 height 7
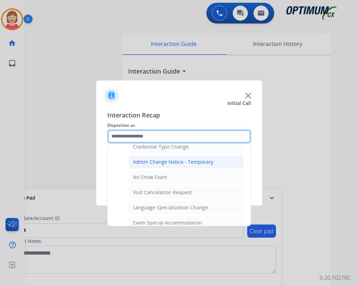
scroll to position [324, 0]
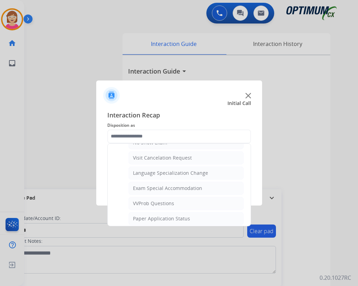
click at [158, 172] on div "Language Specialization Change" at bounding box center [170, 173] width 75 height 7
type input "**********"
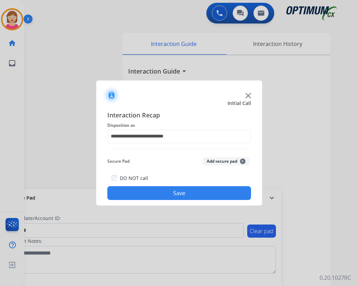
click at [242, 161] on span "+" at bounding box center [243, 162] width 6 height 6
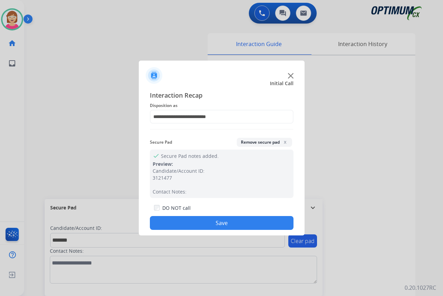
click at [185, 221] on button "Save" at bounding box center [222, 223] width 144 height 14
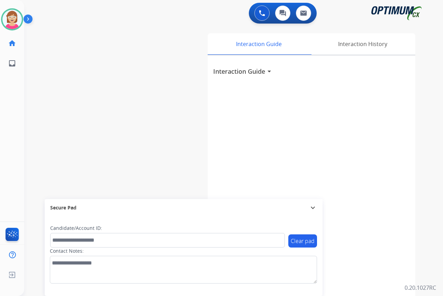
click at [0, 16] on div "[PERSON_NAME] Available Edit Avatar Agent: [PERSON_NAME] Profile: OCX Training" at bounding box center [12, 19] width 24 height 22
click at [12, 18] on img at bounding box center [11, 19] width 19 height 19
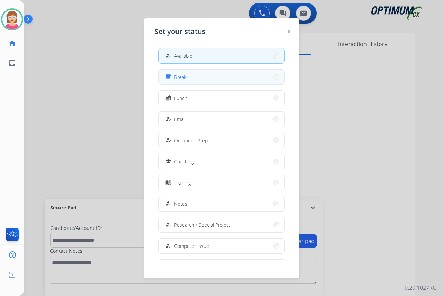
click at [196, 75] on button "free_breakfast Break" at bounding box center [221, 77] width 126 height 15
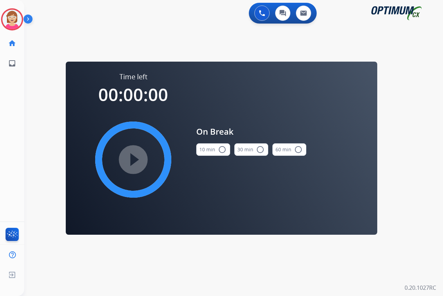
click at [221, 147] on mat-icon "radio_button_unchecked" at bounding box center [222, 149] width 8 height 8
click at [132, 158] on mat-icon "play_circle_filled" at bounding box center [133, 159] width 8 height 8
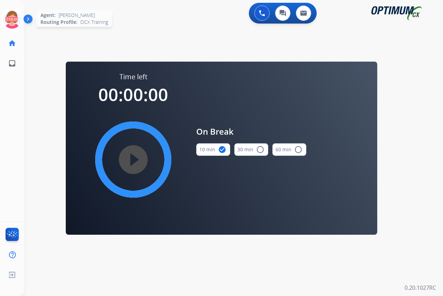
click at [13, 14] on icon at bounding box center [12, 19] width 22 height 22
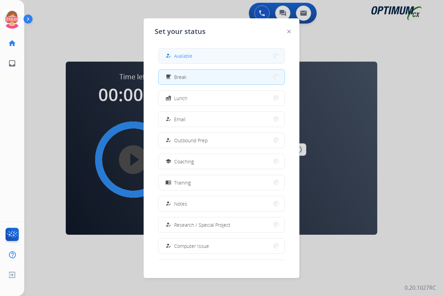
click at [178, 54] on span "Available" at bounding box center [183, 55] width 18 height 7
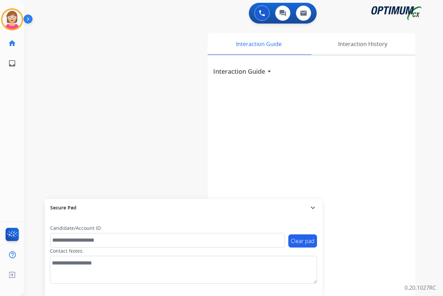
click at [10, 100] on div "[PERSON_NAME] Available Edit Avatar Agent: [PERSON_NAME] Profile: OCX Training …" at bounding box center [12, 148] width 24 height 296
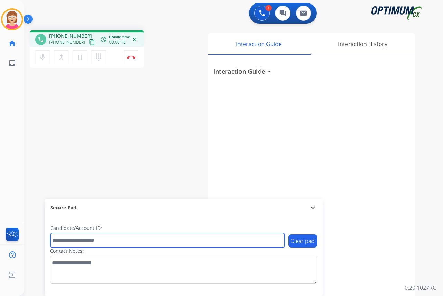
click at [69, 241] on input "text" at bounding box center [167, 240] width 235 height 15
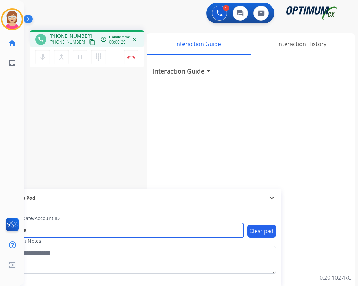
type input "*******"
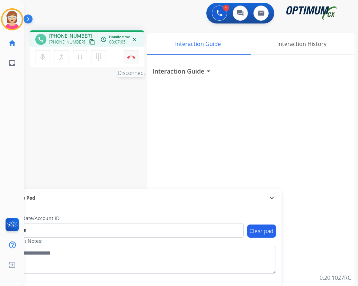
click at [131, 56] on img at bounding box center [131, 56] width 8 height 3
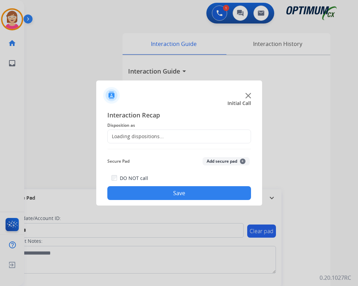
click at [131, 56] on div at bounding box center [179, 143] width 358 height 286
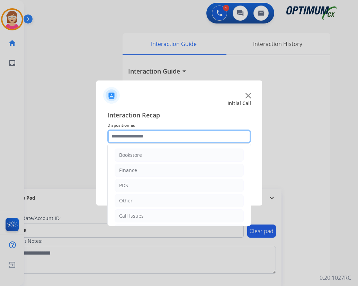
click at [113, 135] on input "text" at bounding box center [179, 137] width 144 height 14
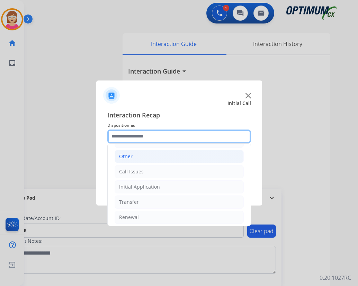
scroll to position [47, 0]
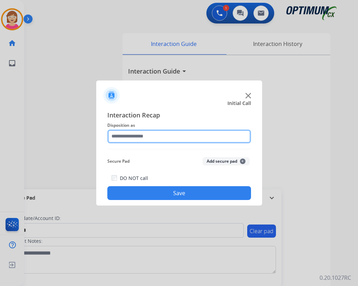
click at [117, 136] on input "text" at bounding box center [179, 137] width 144 height 14
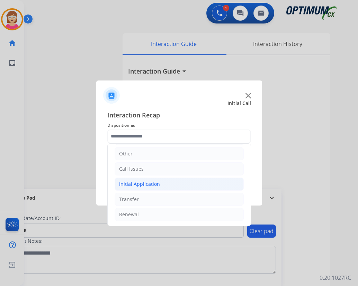
click at [138, 181] on div "Initial Application" at bounding box center [139, 184] width 41 height 7
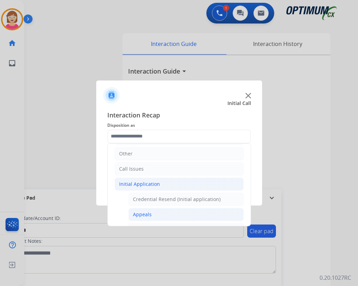
click at [144, 215] on div "Appeals" at bounding box center [142, 214] width 19 height 7
type input "*******"
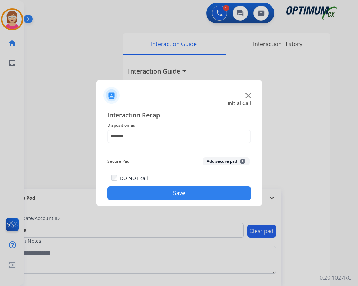
click at [242, 159] on span "+" at bounding box center [243, 162] width 6 height 6
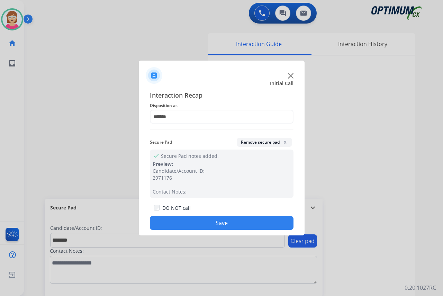
click at [180, 220] on button "Save" at bounding box center [222, 223] width 144 height 14
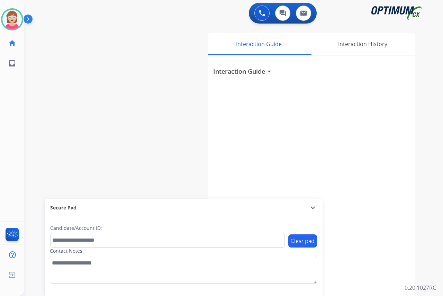
click at [12, 93] on div "[PERSON_NAME] Available Edit Avatar Agent: [PERSON_NAME] Profile: OCX Training …" at bounding box center [12, 148] width 24 height 296
click at [8, 16] on img at bounding box center [11, 19] width 19 height 19
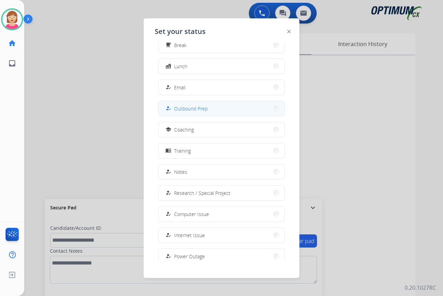
scroll to position [65, 0]
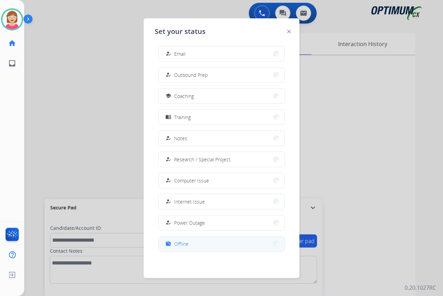
click at [181, 244] on span "Offline" at bounding box center [181, 243] width 15 height 7
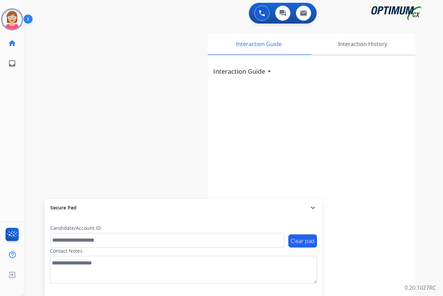
click at [19, 143] on div "[PERSON_NAME] Offline Edit Avatar Agent: [PERSON_NAME] Profile: OCX Training ho…" at bounding box center [12, 148] width 24 height 296
drag, startPoint x: 20, startPoint y: 143, endPoint x: 166, endPoint y: 94, distance: 153.1
click at [166, 94] on div "swap_horiz Break voice bridge close_fullscreen Connect 3-Way Call merge_type Se…" at bounding box center [225, 169] width 402 height 289
click at [12, 17] on img at bounding box center [11, 19] width 19 height 19
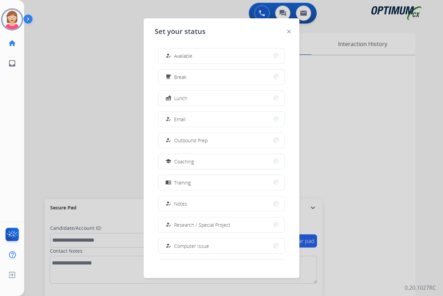
click at [109, 154] on div at bounding box center [221, 148] width 443 height 296
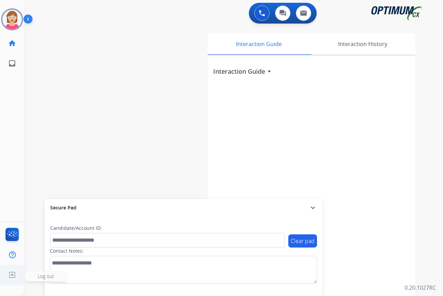
click at [45, 276] on span "Log out" at bounding box center [46, 276] width 16 height 7
